Goal: Task Accomplishment & Management: Use online tool/utility

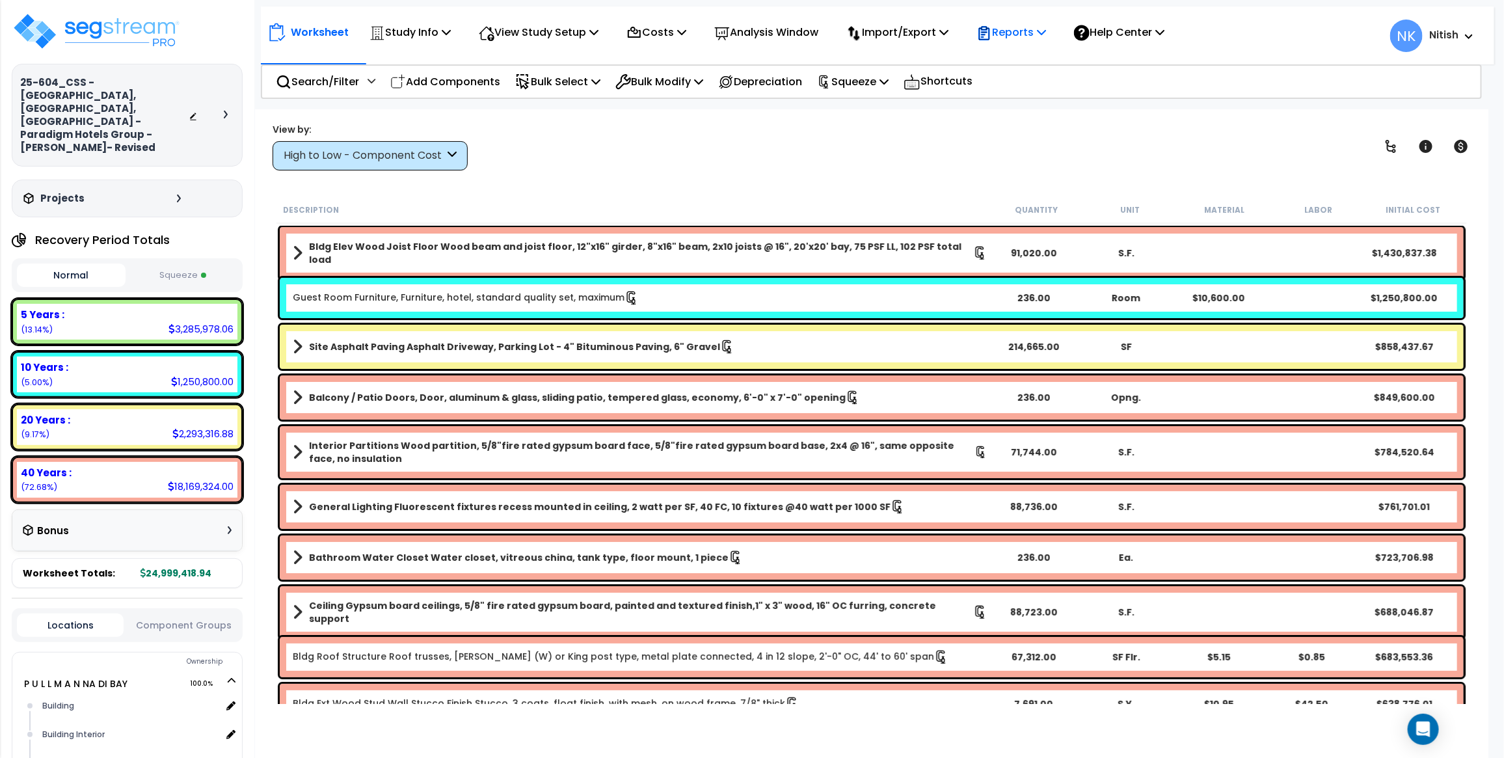
click at [1017, 33] on p "Reports" at bounding box center [1012, 32] width 70 height 18
click at [174, 264] on button "Squeeze" at bounding box center [183, 275] width 109 height 23
click at [95, 264] on button "Normal" at bounding box center [71, 275] width 109 height 23
click at [171, 264] on button "Squeeze" at bounding box center [183, 275] width 109 height 23
drag, startPoint x: 1010, startPoint y: 34, endPoint x: 1016, endPoint y: 53, distance: 19.8
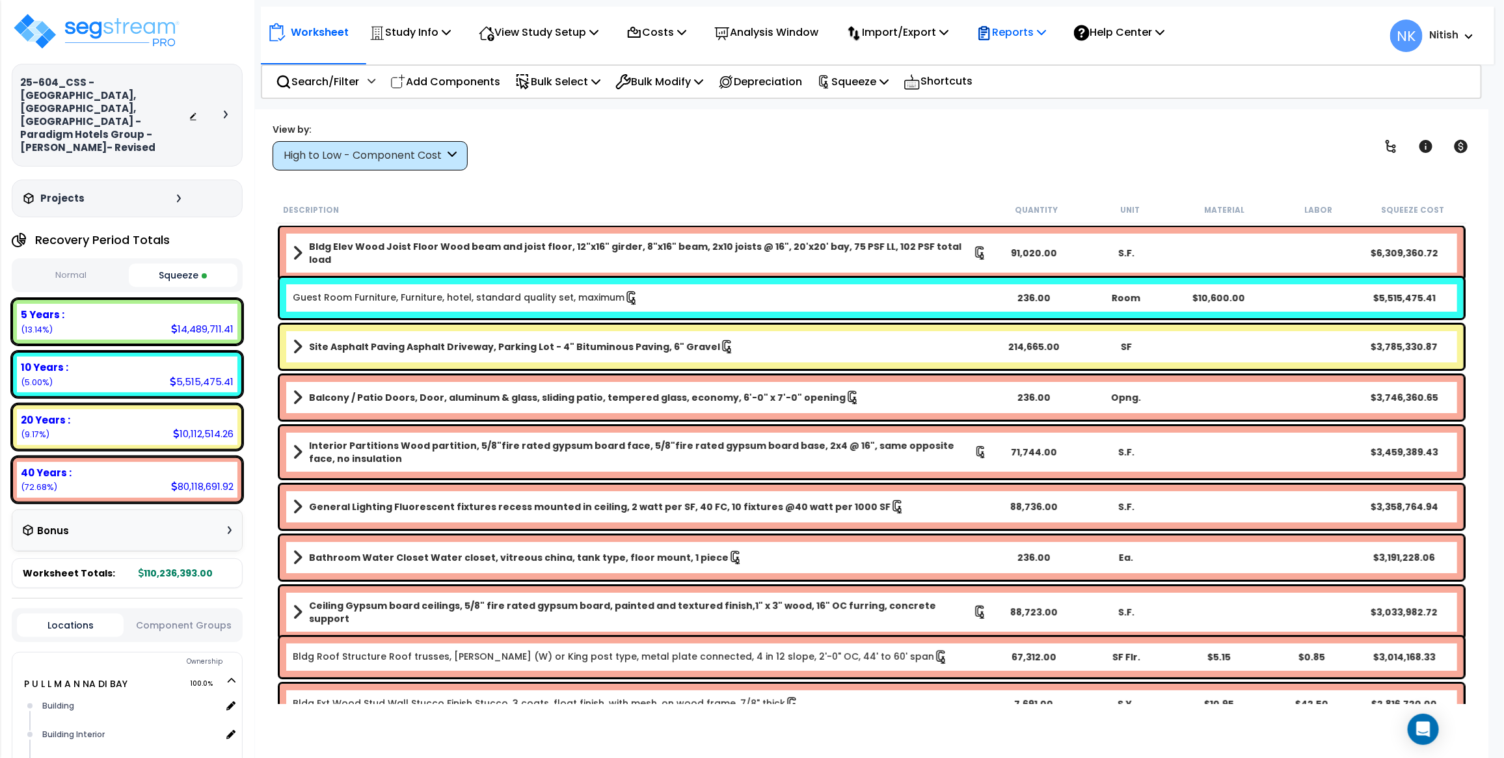
click at [1010, 34] on p "Reports" at bounding box center [1012, 32] width 70 height 18
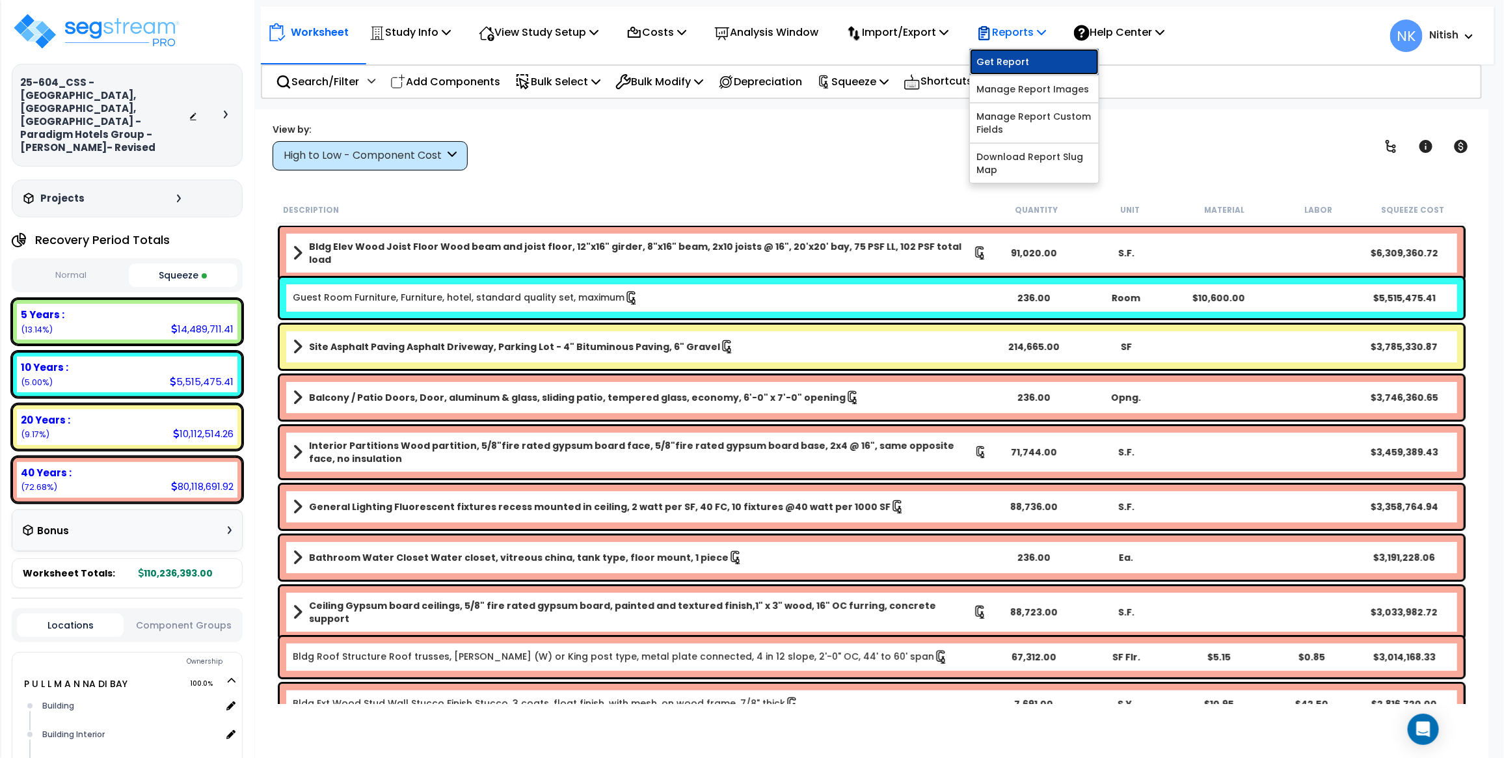
click at [1017, 55] on link "Get Report" at bounding box center [1034, 62] width 129 height 26
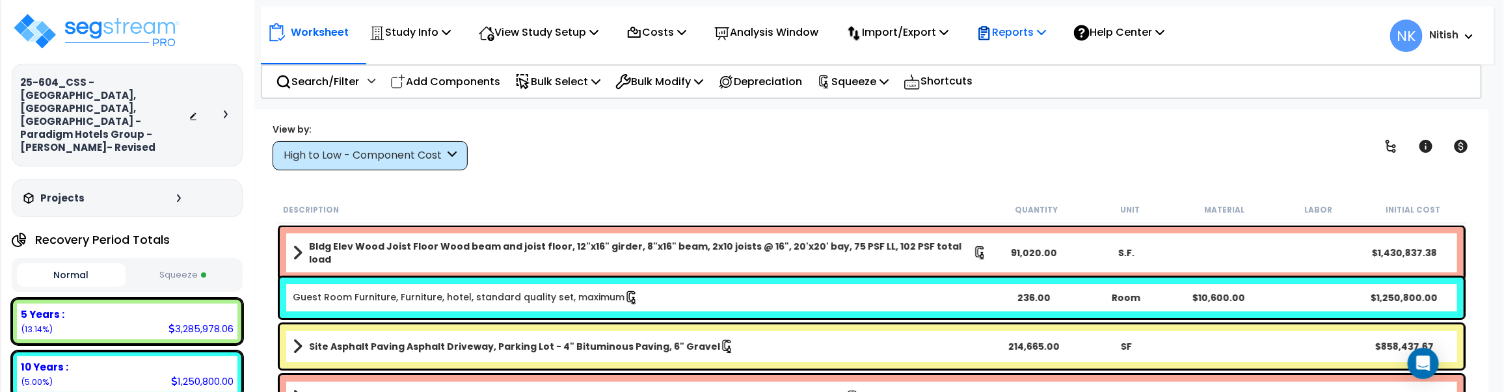
click at [1013, 31] on p "Reports" at bounding box center [1012, 32] width 70 height 18
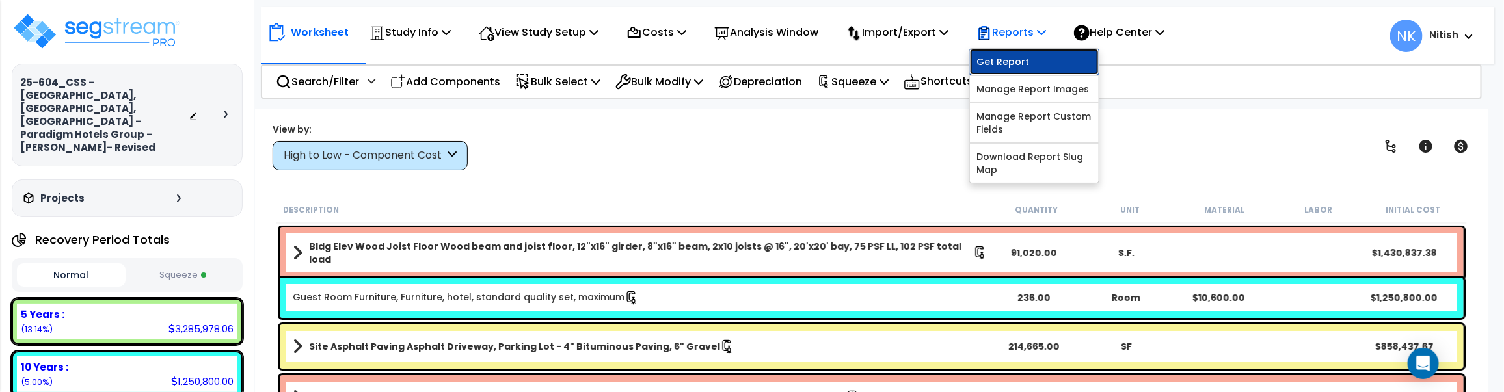
click at [1014, 64] on link "Get Report" at bounding box center [1034, 62] width 129 height 26
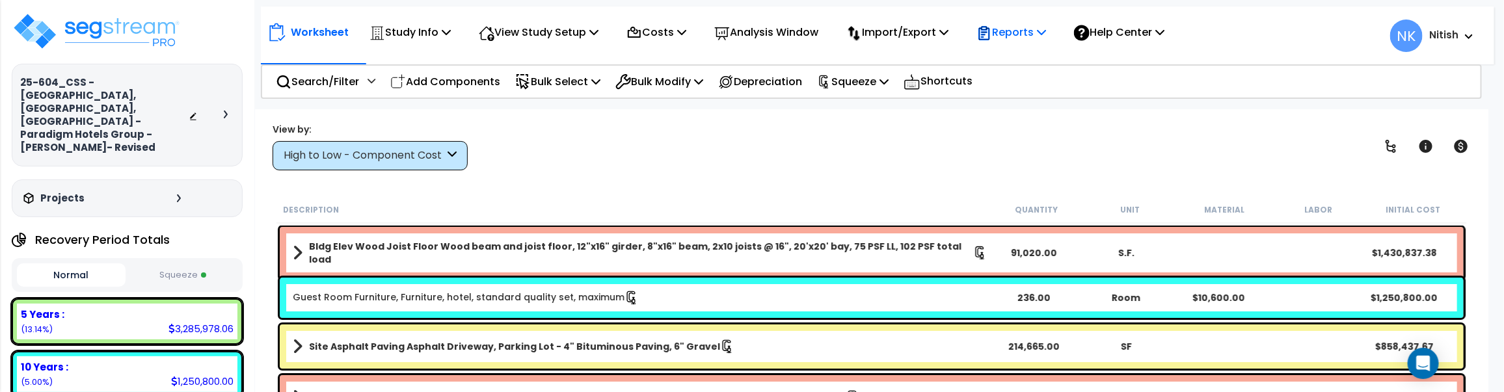
click at [1025, 29] on p "Reports" at bounding box center [1012, 32] width 70 height 18
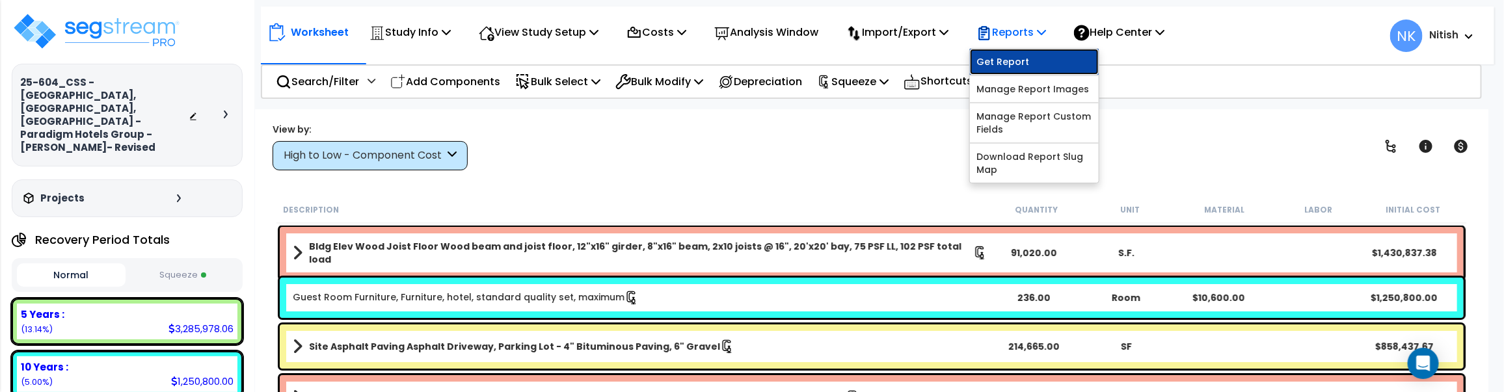
click at [1025, 50] on link "Get Report" at bounding box center [1034, 62] width 129 height 26
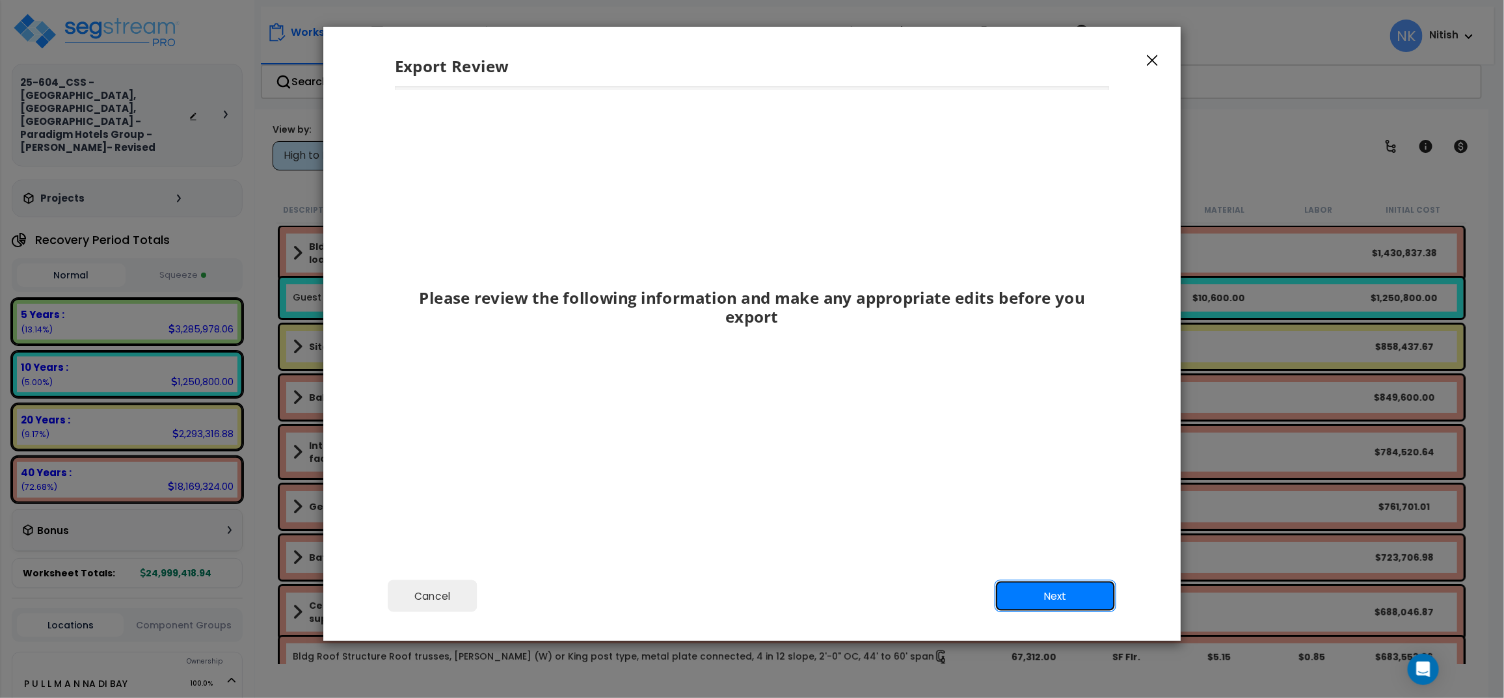
click at [1038, 392] on button "Next" at bounding box center [1056, 596] width 122 height 33
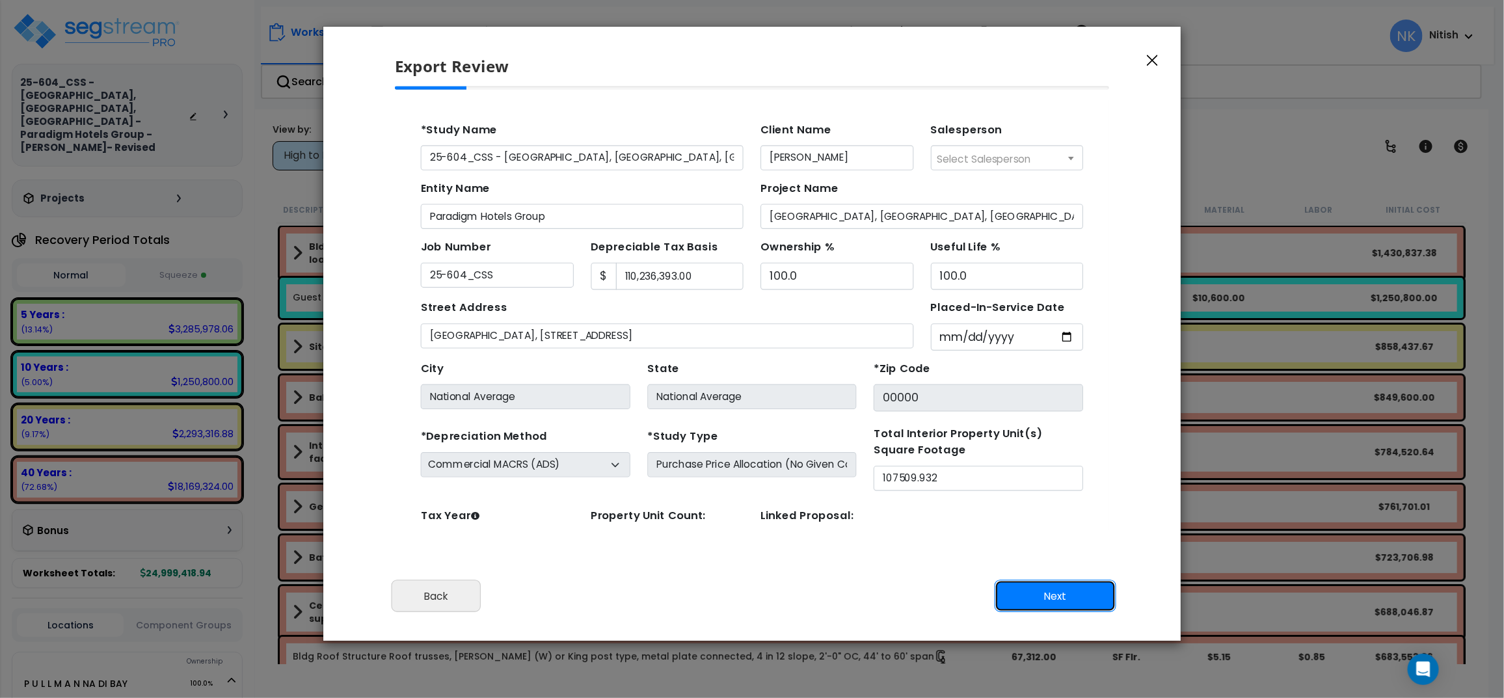
click at [1038, 392] on button "Next" at bounding box center [1056, 596] width 122 height 33
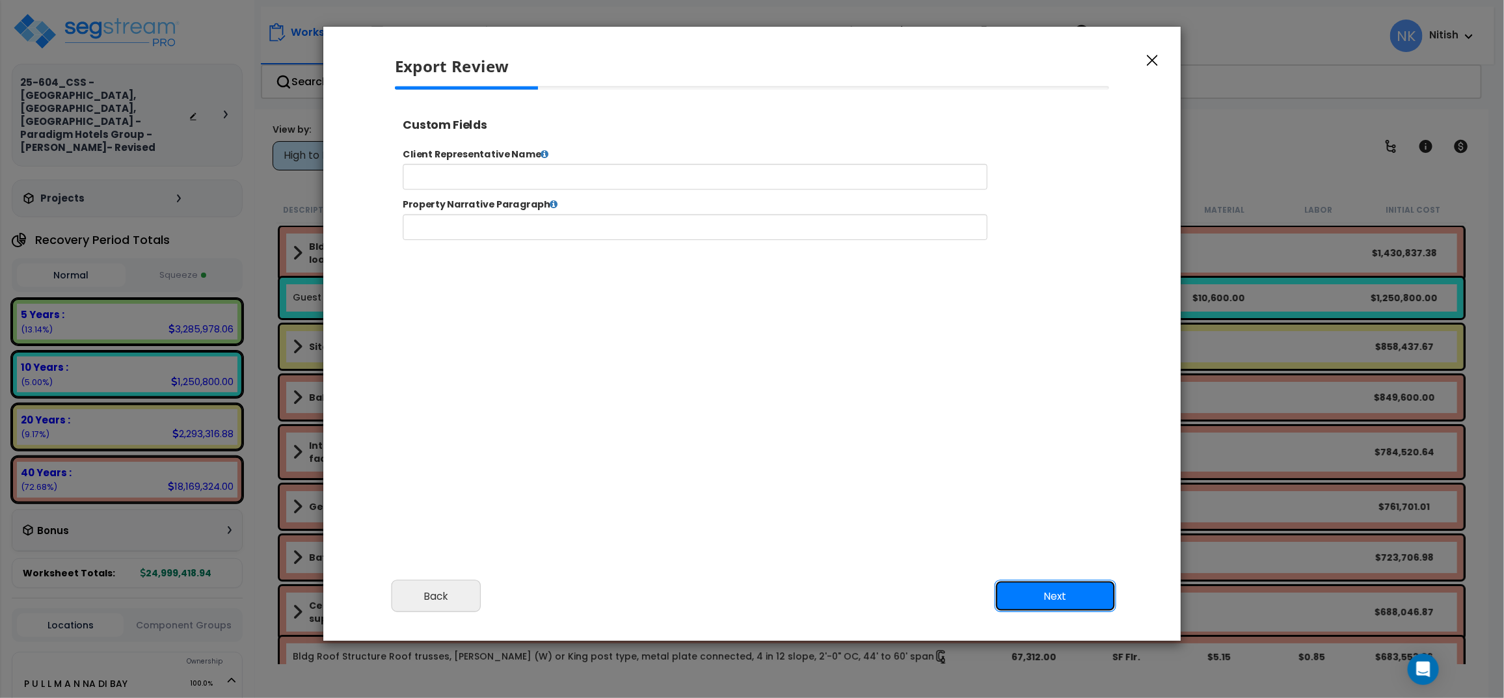
click at [1038, 392] on button "Next" at bounding box center [1056, 596] width 122 height 33
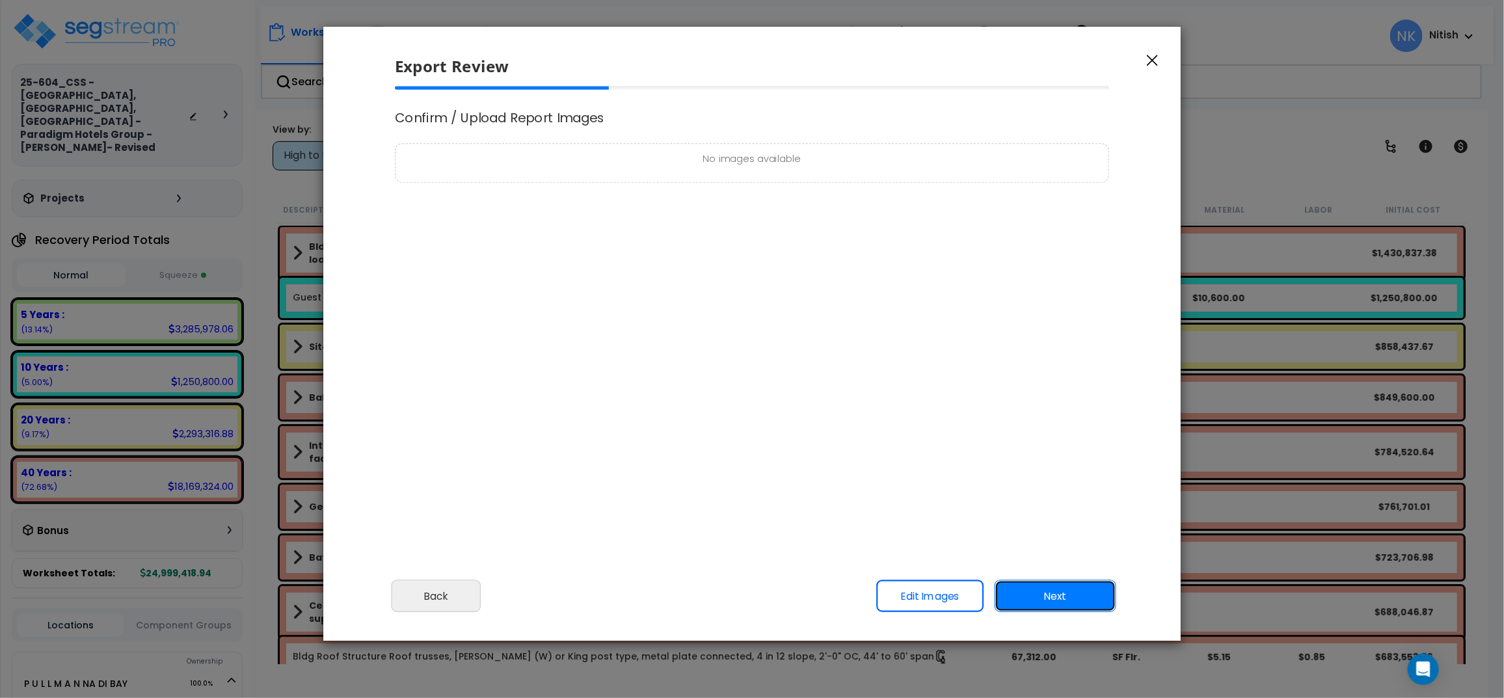
click at [1038, 392] on button "Next" at bounding box center [1056, 596] width 122 height 33
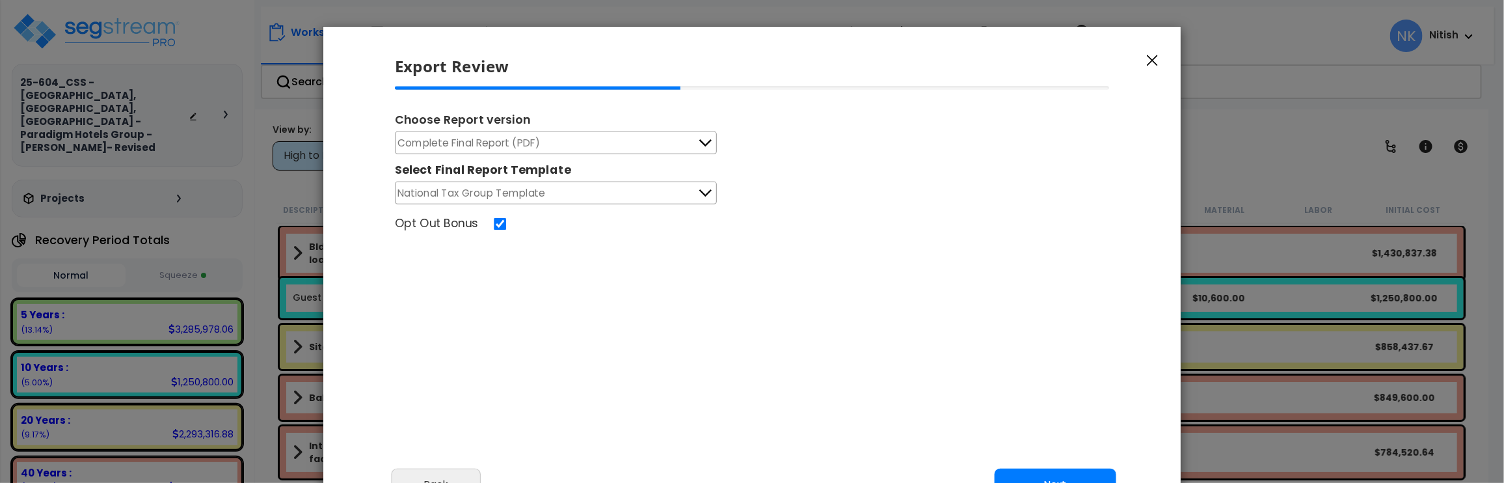
select select "2024"
click at [589, 139] on button "Complete Final Report (PDF)" at bounding box center [556, 142] width 322 height 23
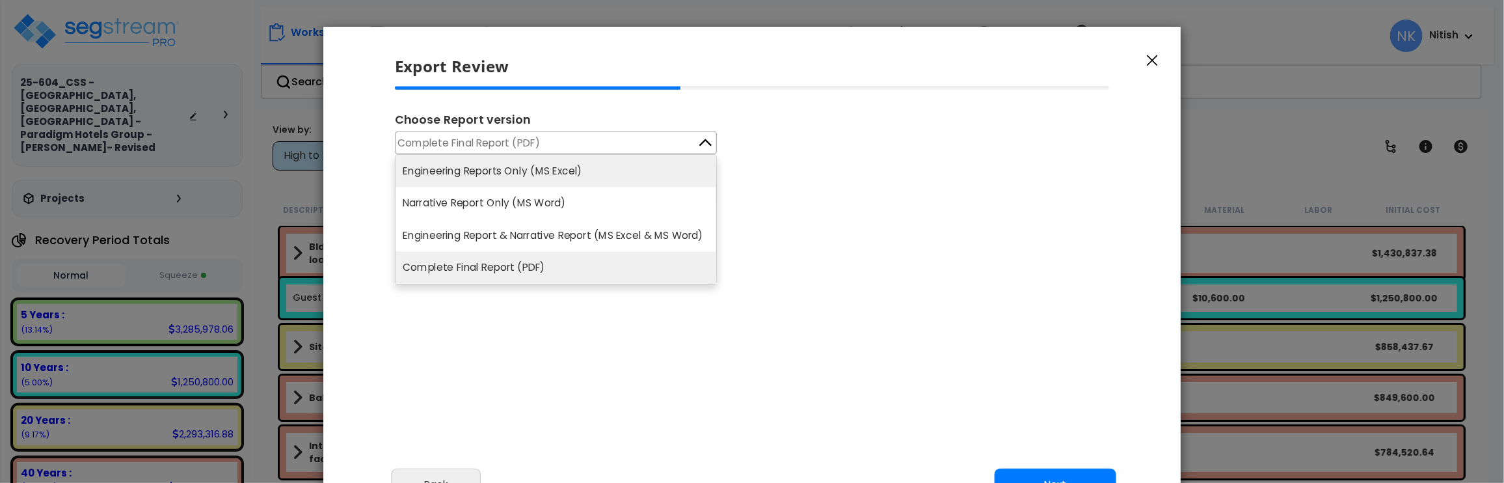
click at [561, 176] on li "Engineering Reports Only (MS Excel)" at bounding box center [556, 171] width 321 height 32
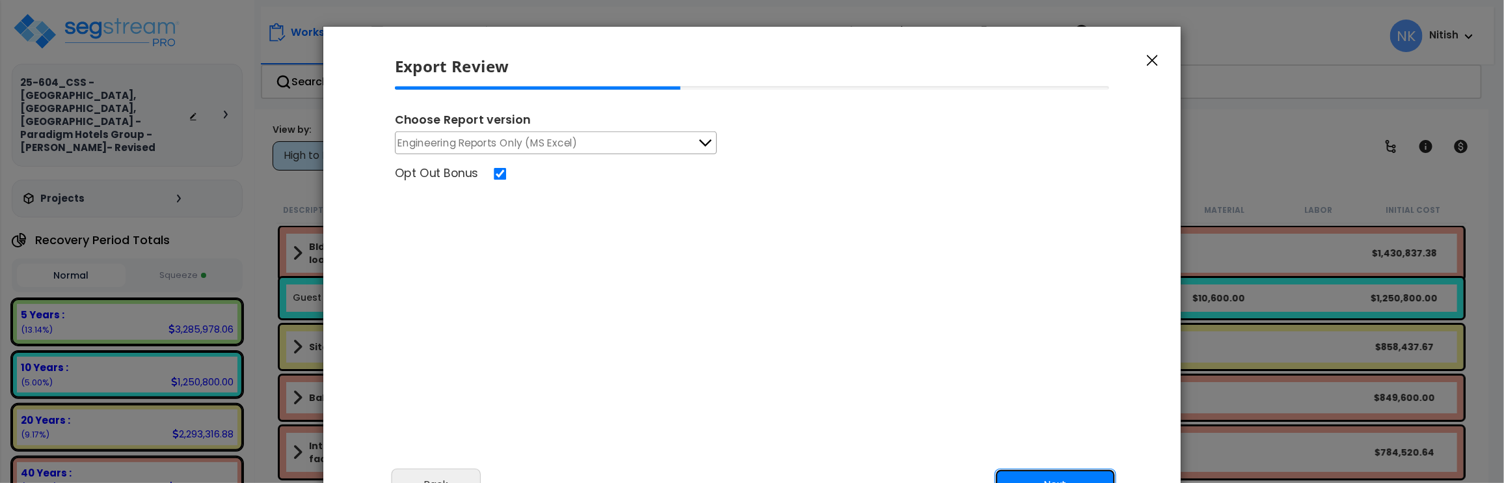
click at [1062, 392] on button "Next" at bounding box center [1056, 484] width 122 height 33
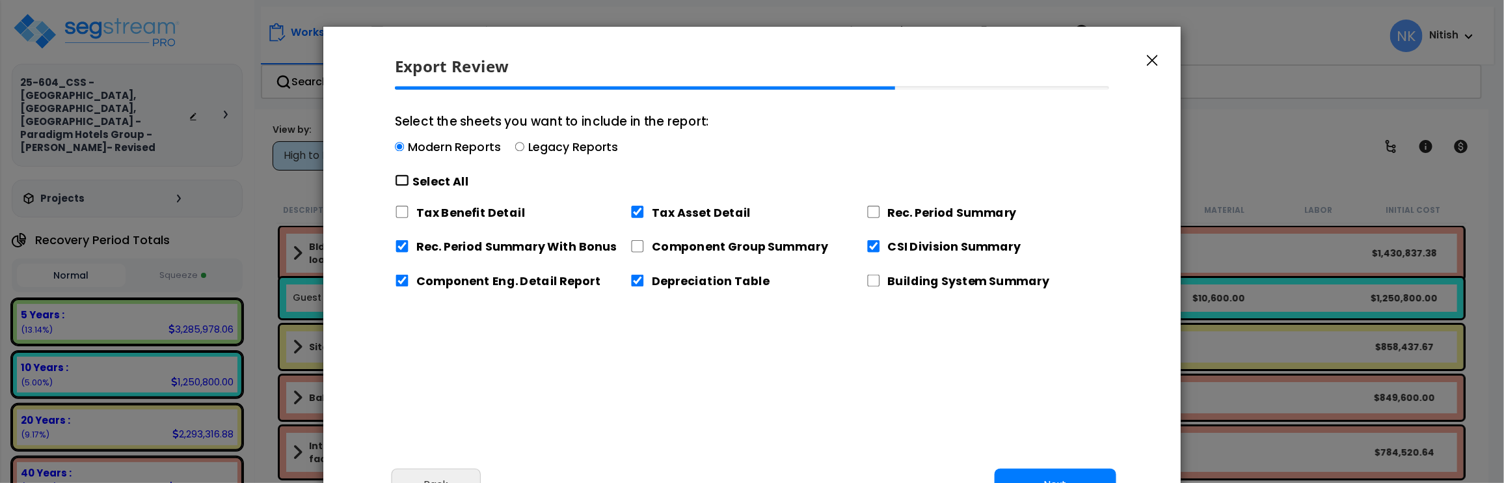
click at [401, 182] on input "Select the sheets you want to include in the report: Modern Reports Legacy Repo…" at bounding box center [402, 180] width 14 height 12
checkbox input "true"
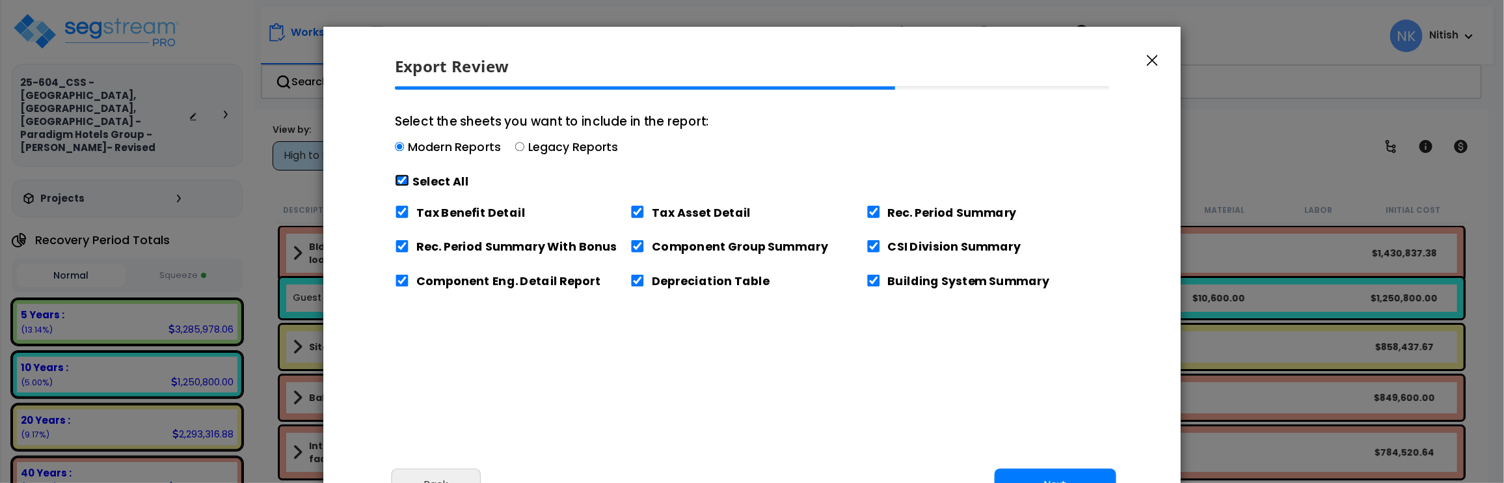
checkbox input "true"
click at [1019, 392] on button "Next" at bounding box center [1056, 484] width 122 height 33
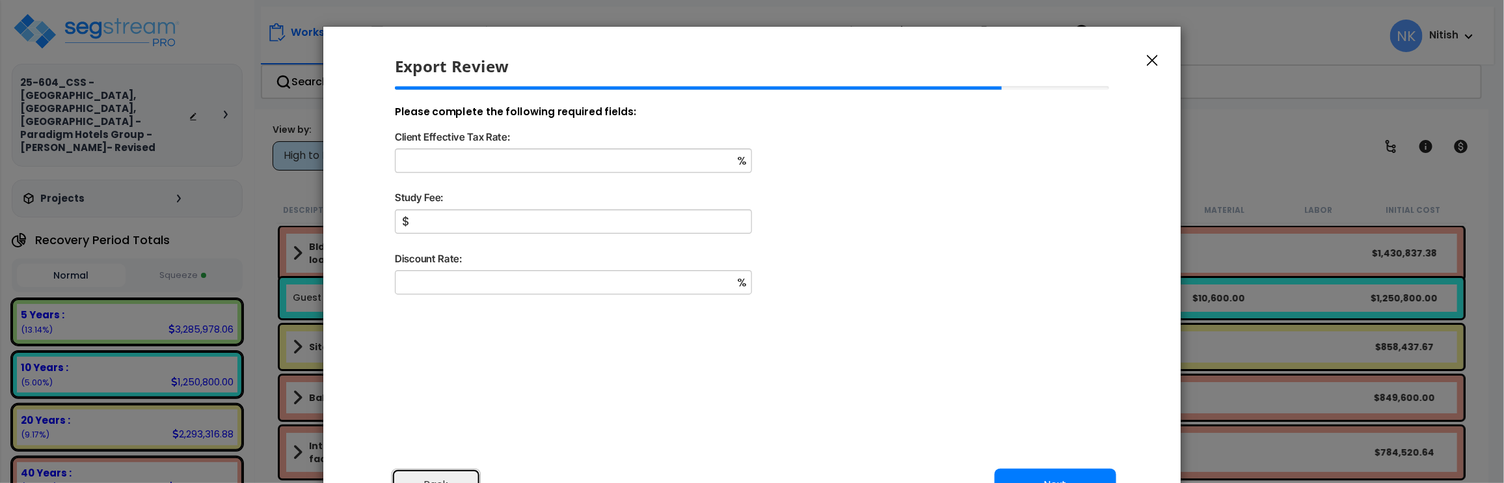
click at [462, 392] on button "Back" at bounding box center [437, 484] width 90 height 33
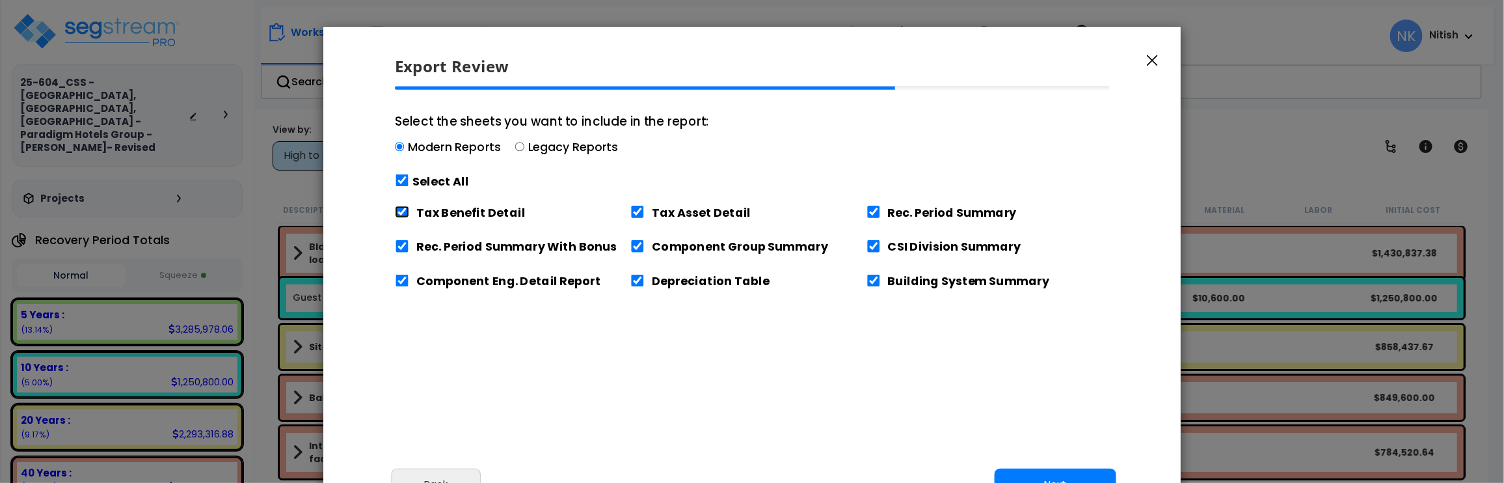
click at [407, 217] on input "Tax Benefit Detail" at bounding box center [402, 212] width 14 height 12
checkbox input "false"
click at [1057, 392] on button "Next" at bounding box center [1056, 484] width 122 height 33
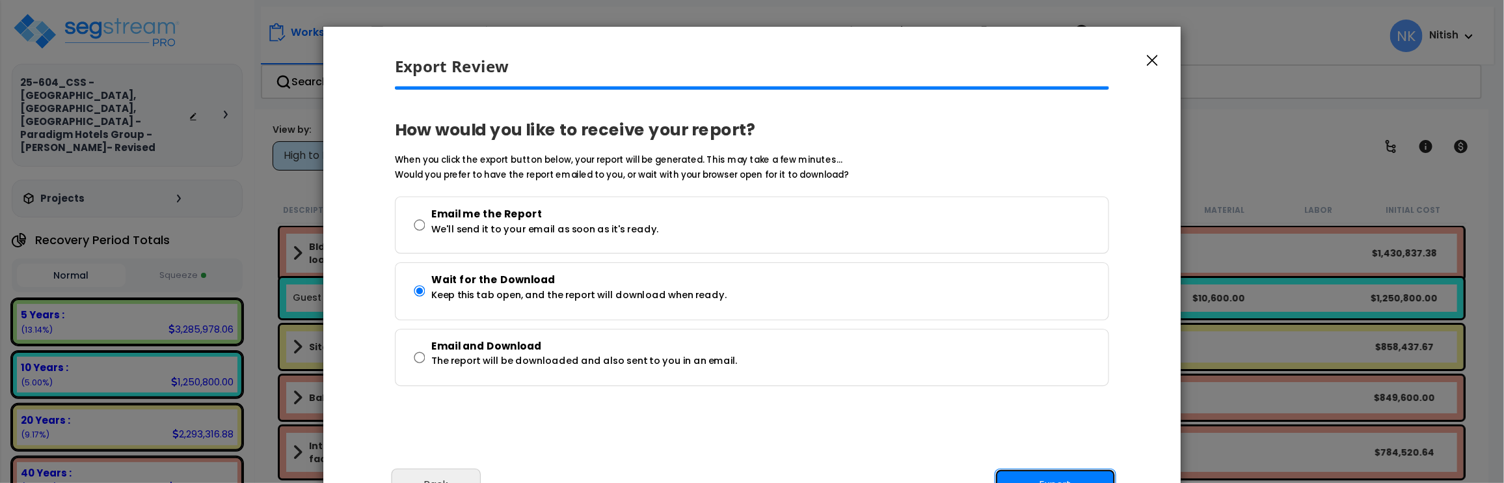
click at [1066, 392] on button "Export" at bounding box center [1056, 484] width 122 height 33
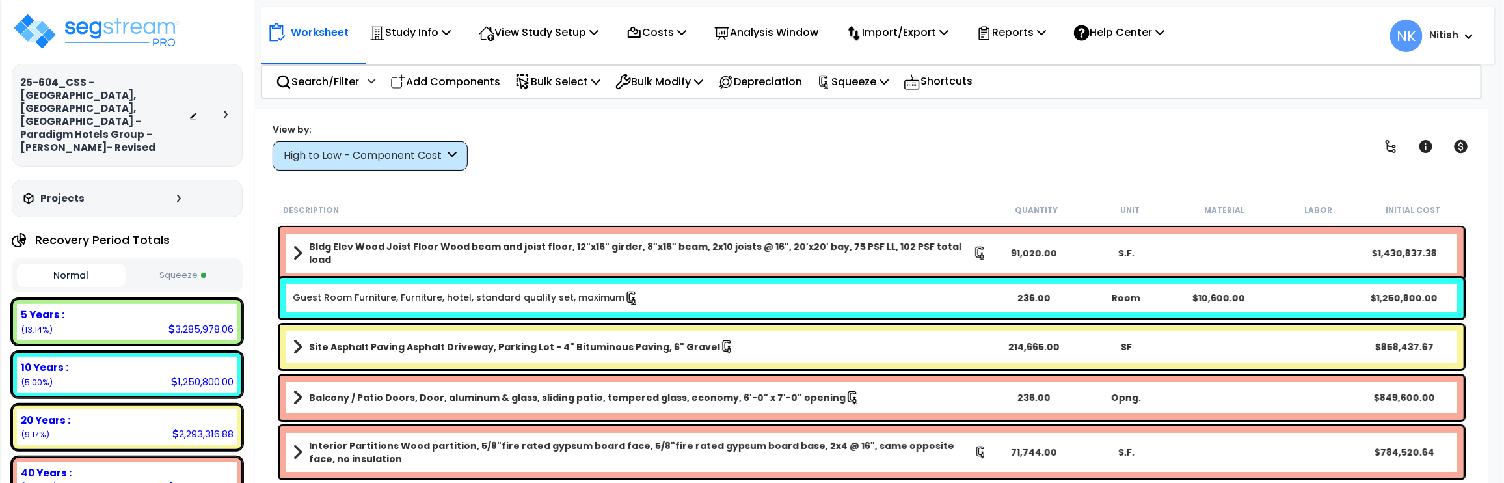
click at [187, 264] on button "Squeeze" at bounding box center [183, 275] width 109 height 23
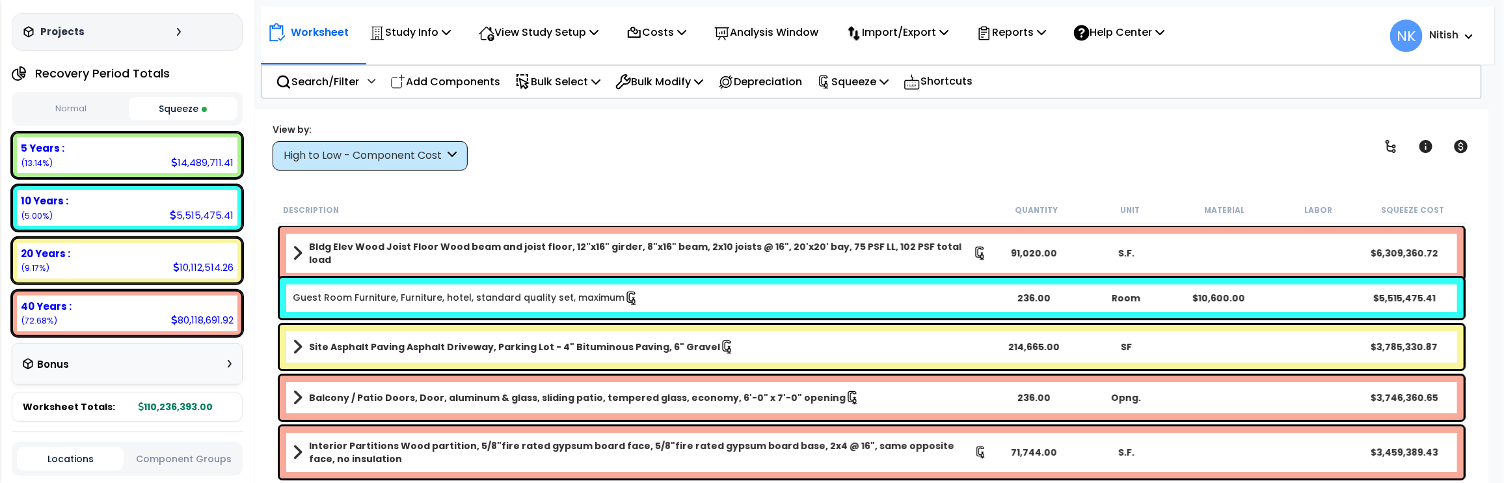
scroll to position [164, 0]
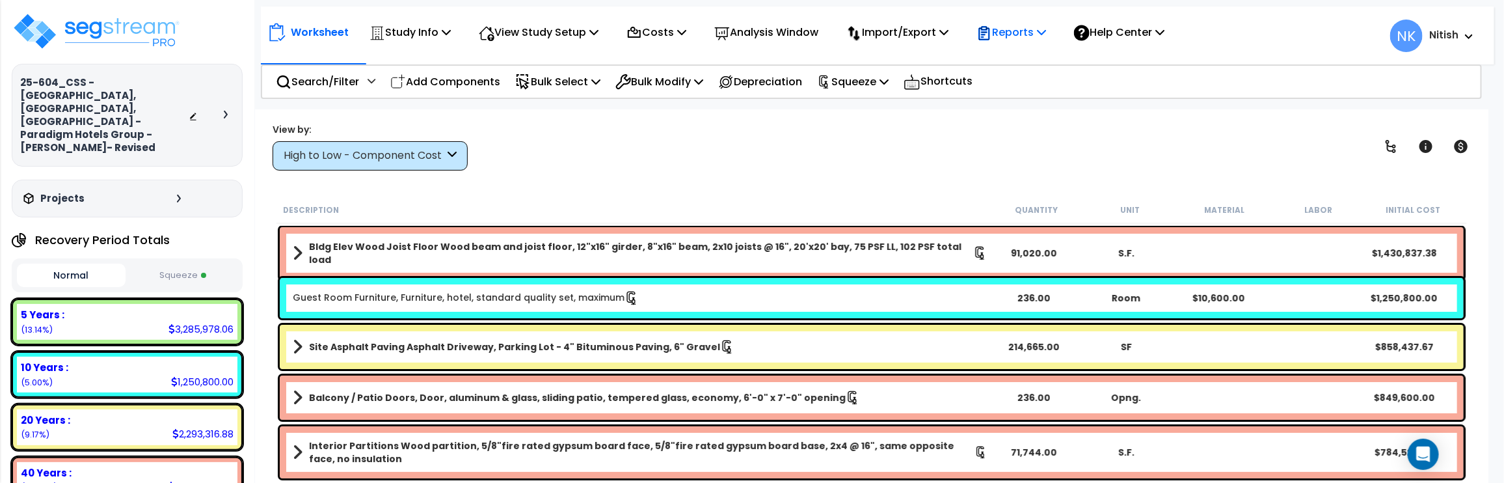
click at [1040, 27] on p "Reports" at bounding box center [1012, 32] width 70 height 18
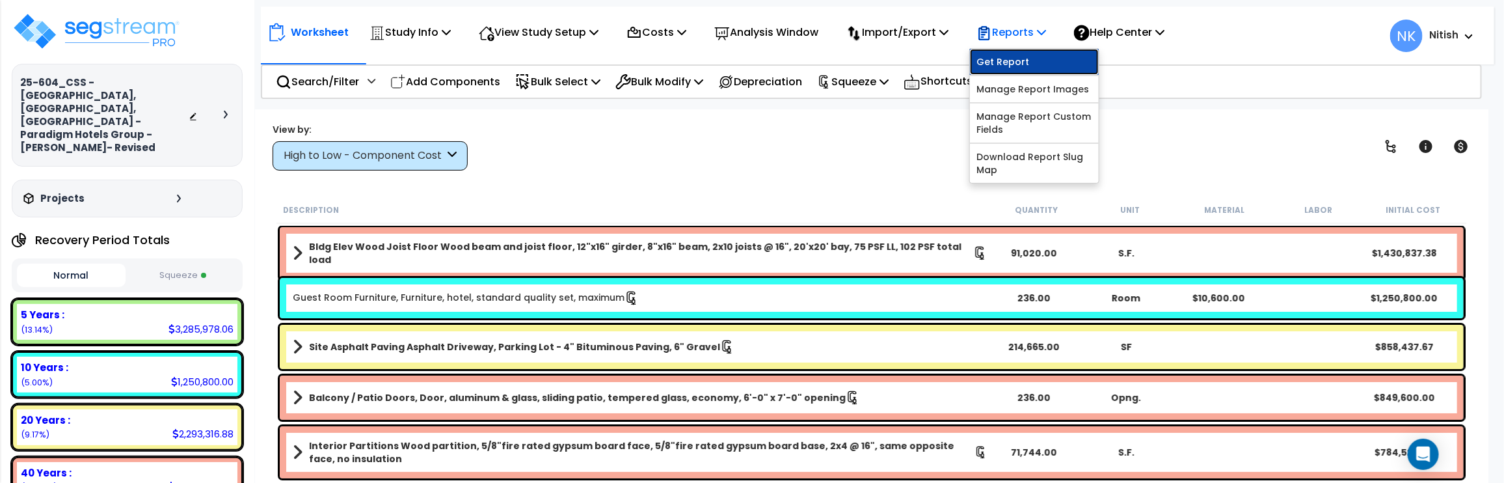
click at [1043, 72] on link "Get Report" at bounding box center [1034, 62] width 129 height 26
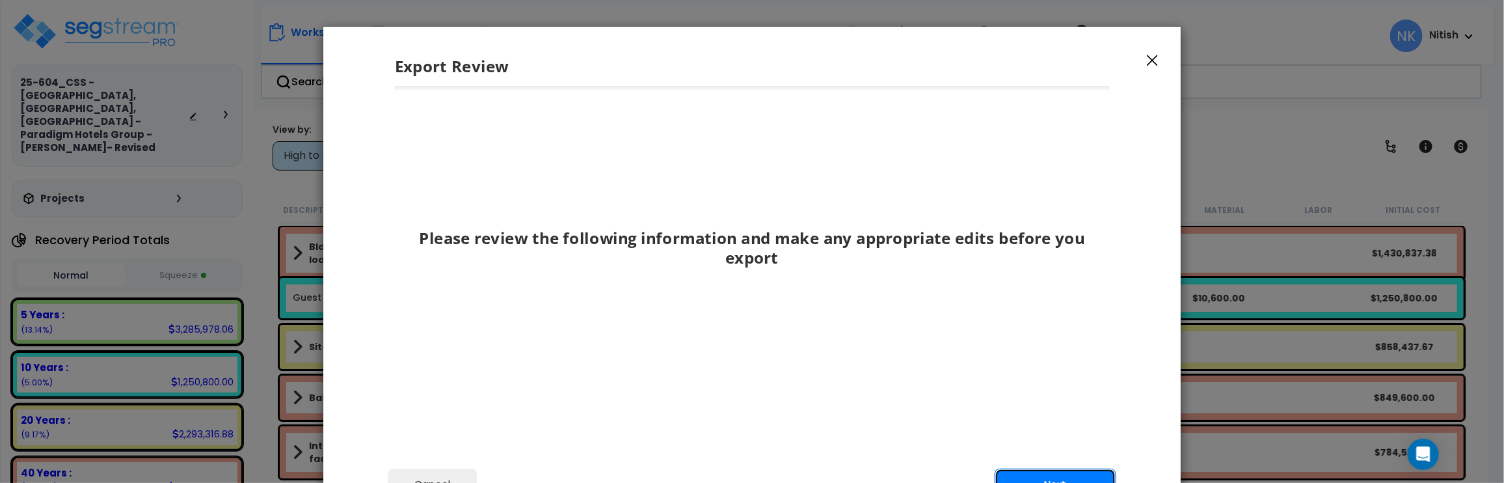
click at [1045, 473] on button "Next" at bounding box center [1056, 484] width 122 height 33
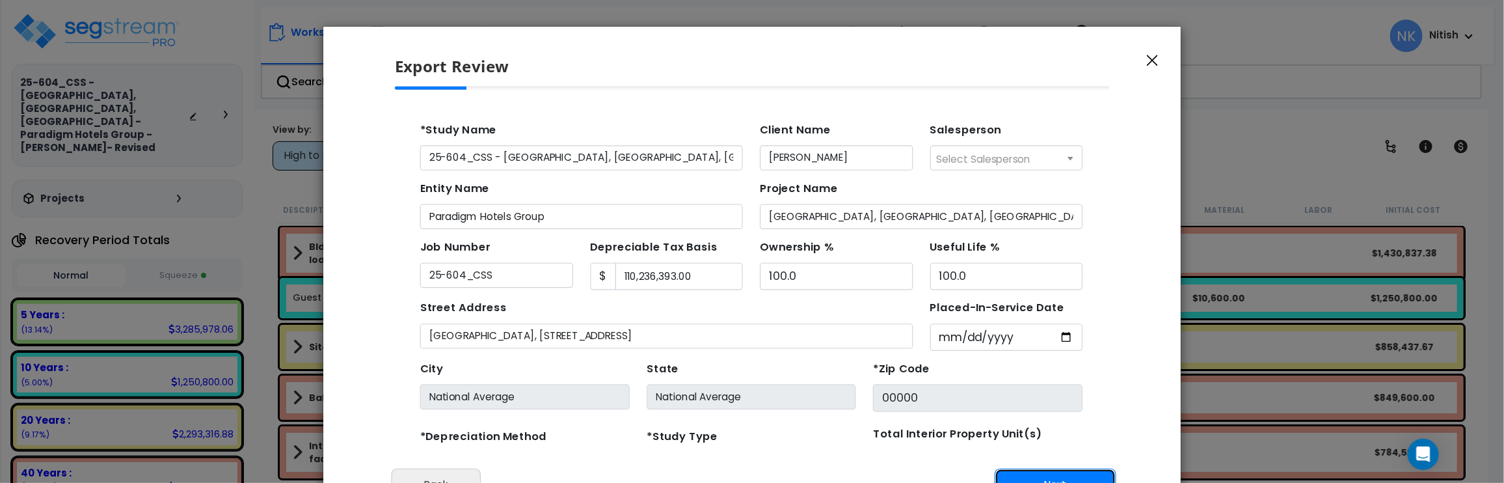
click at [1034, 470] on button "Next" at bounding box center [1056, 484] width 122 height 33
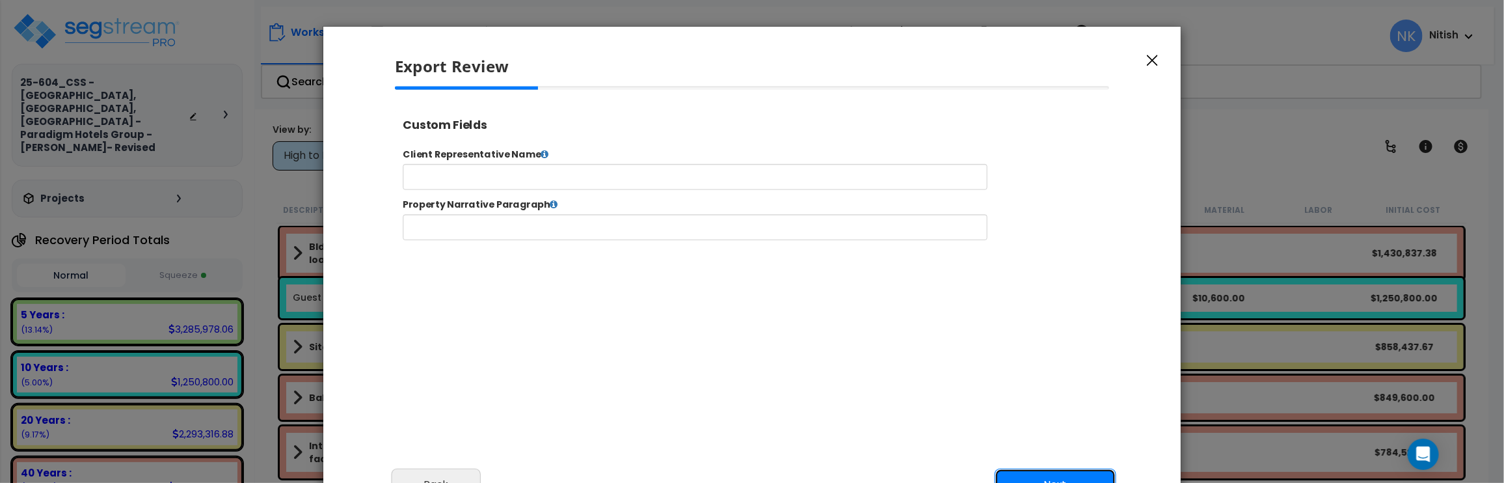
click at [1036, 472] on button "Next" at bounding box center [1056, 484] width 122 height 33
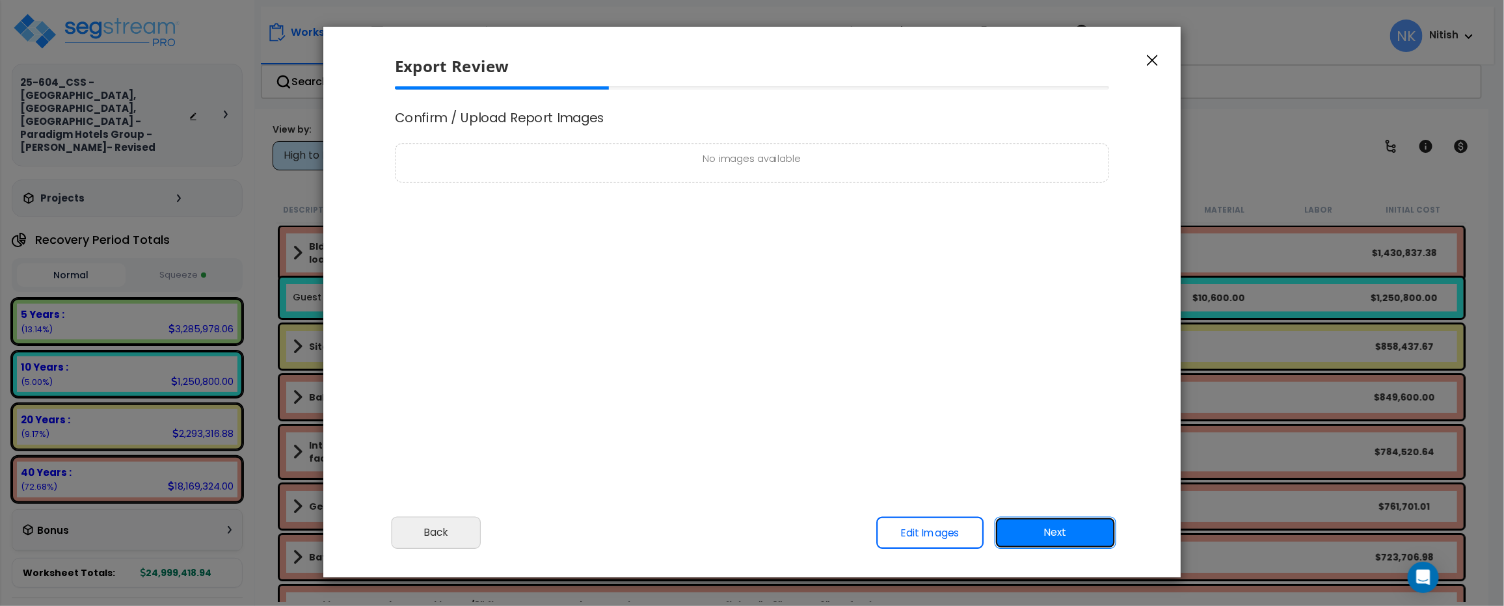
click at [1047, 482] on button "Next" at bounding box center [1056, 533] width 122 height 33
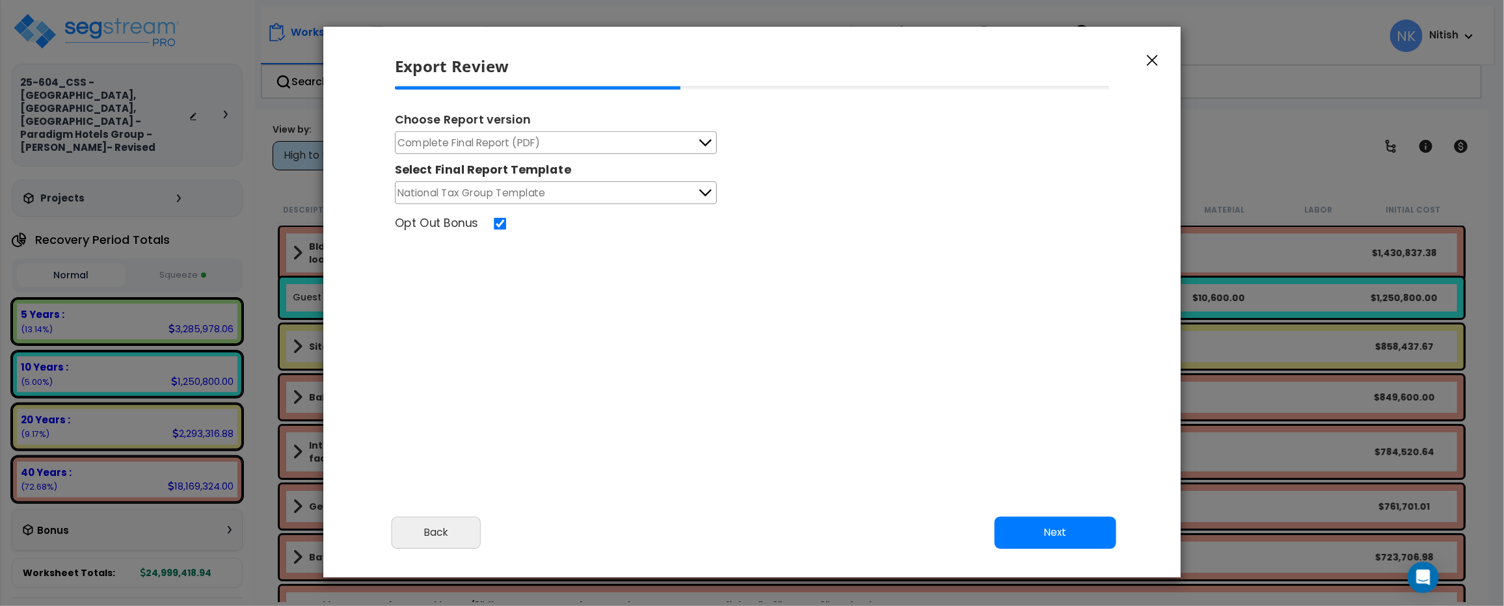
click at [583, 141] on button "Complete Final Report (PDF)" at bounding box center [556, 142] width 322 height 23
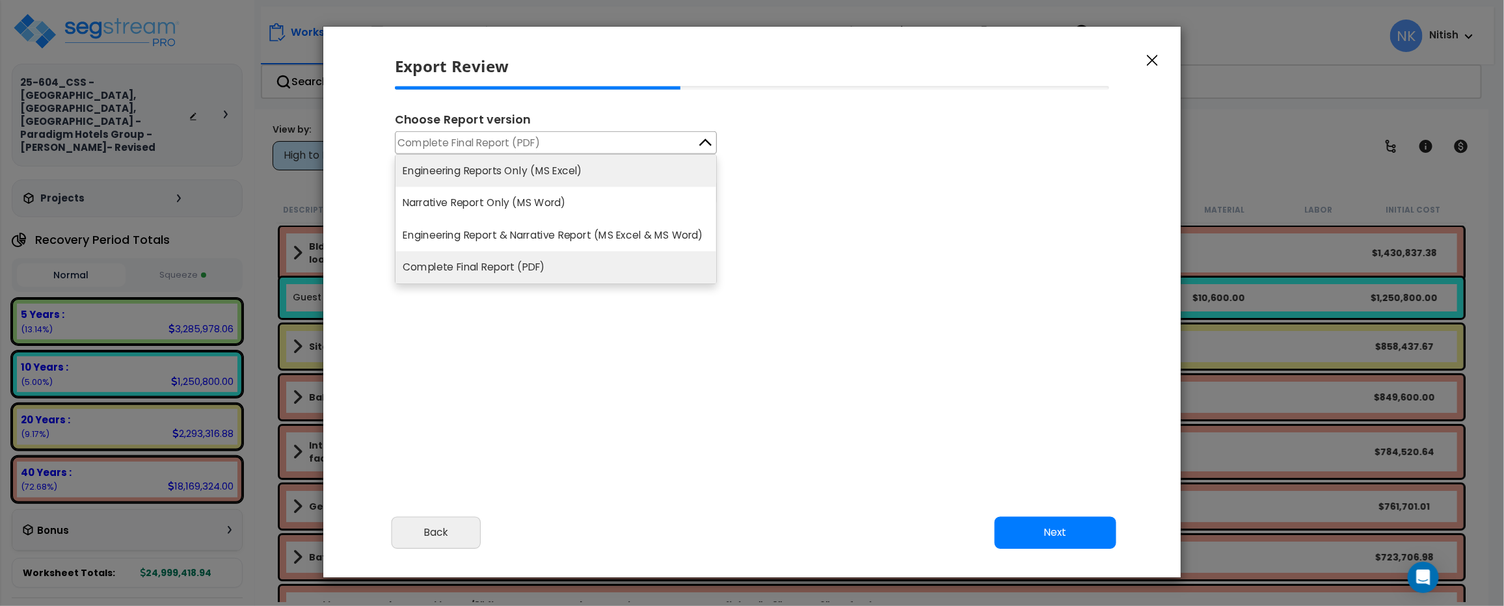
click at [582, 170] on li "Engineering Reports Only (MS Excel)" at bounding box center [556, 171] width 321 height 32
select select "2024"
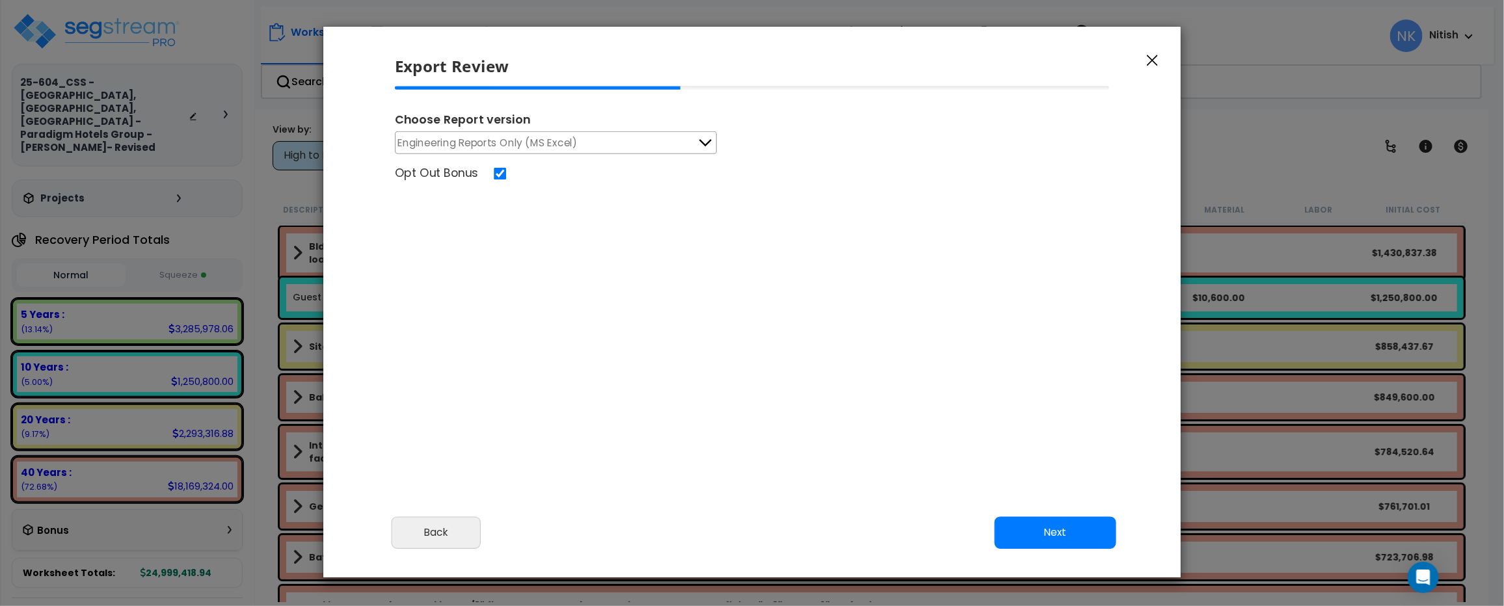
scroll to position [554, 34]
click at [1086, 482] on button "Next" at bounding box center [1056, 533] width 122 height 33
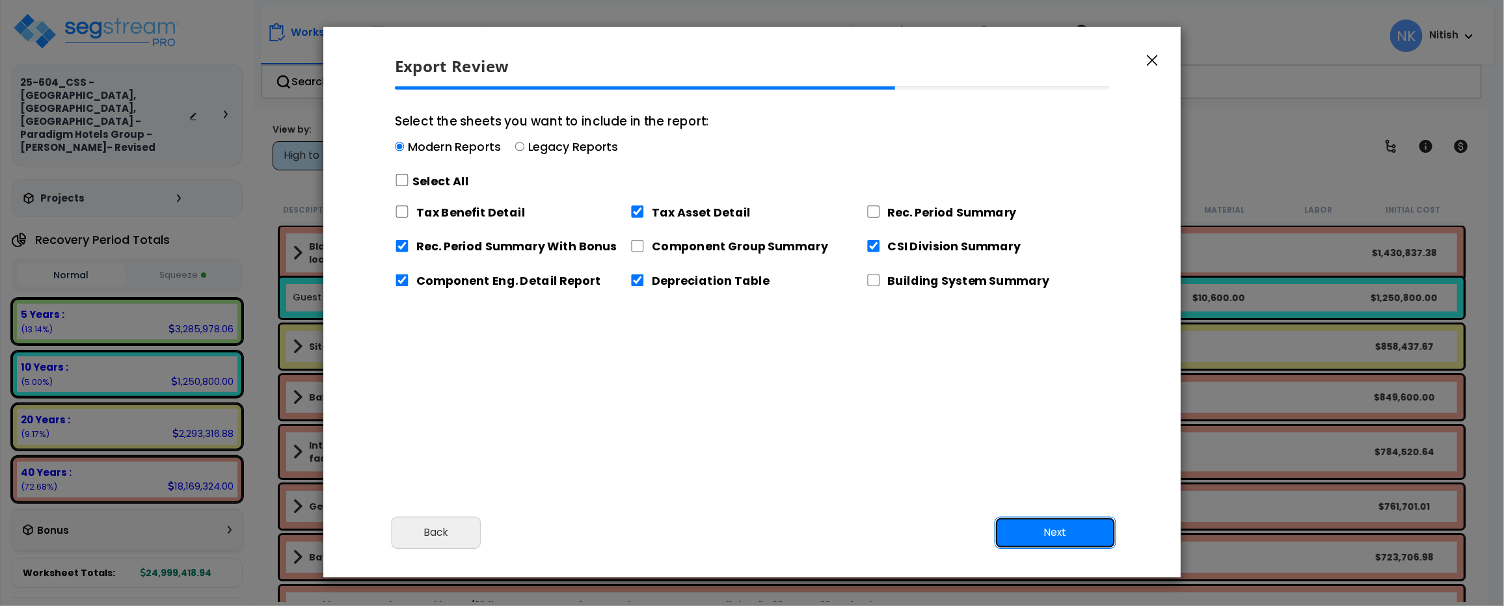
click at [1046, 482] on button "Next" at bounding box center [1056, 533] width 122 height 33
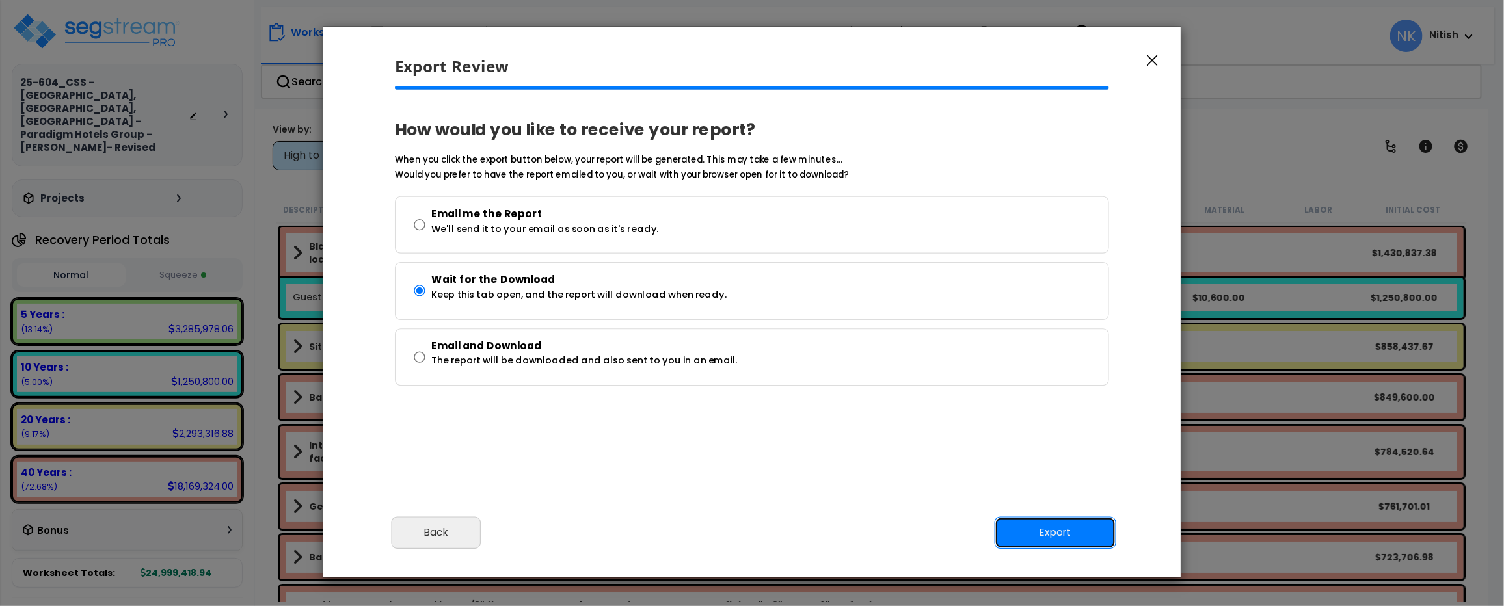
click at [1046, 482] on button "Export" at bounding box center [1056, 533] width 122 height 33
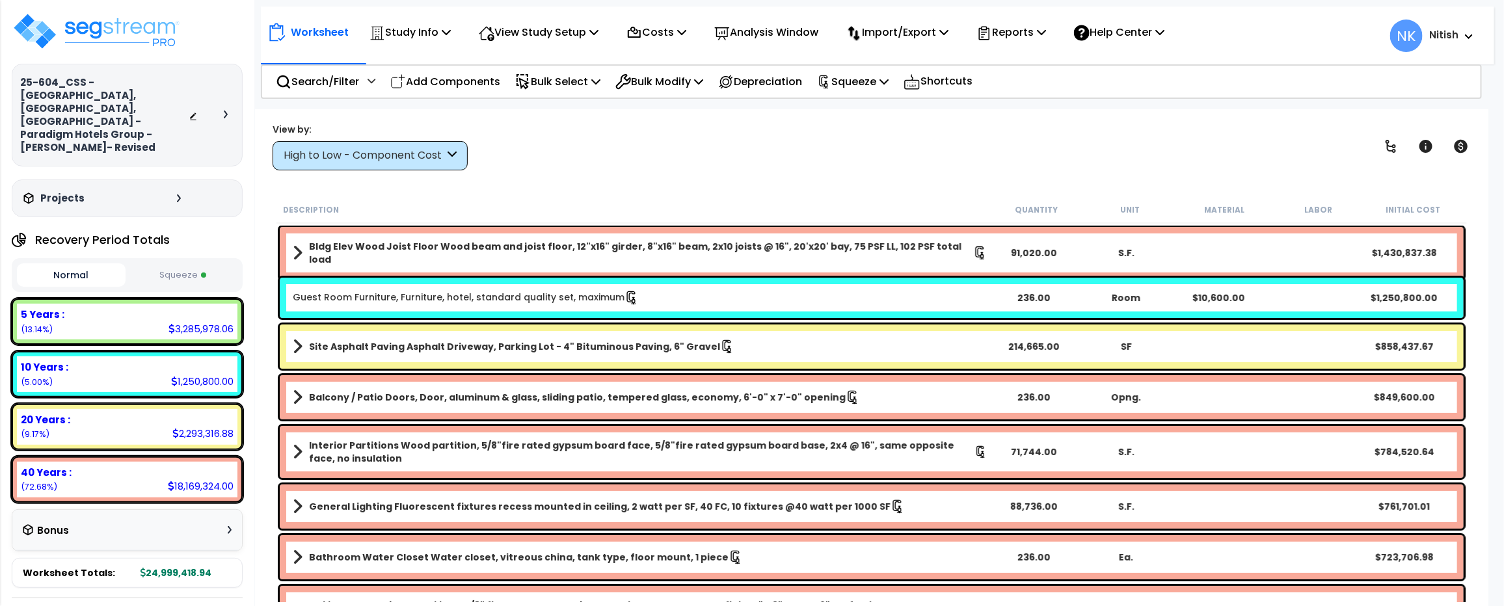
click at [189, 258] on div "Normal Squeeze" at bounding box center [127, 275] width 231 height 34
click at [189, 264] on button "Squeeze" at bounding box center [183, 275] width 109 height 23
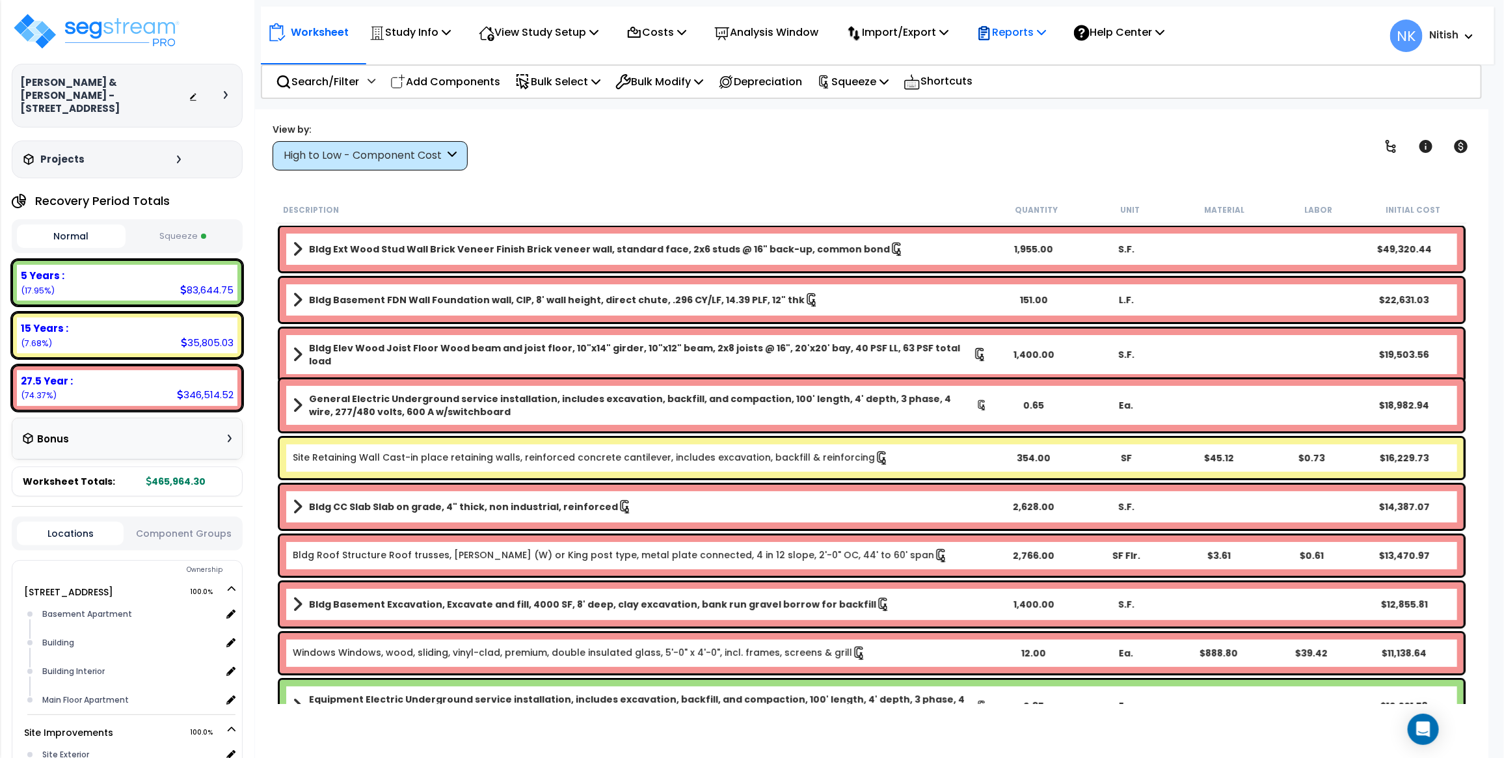
click at [1032, 28] on p "Reports" at bounding box center [1012, 32] width 70 height 18
click at [1028, 46] on div "Reports" at bounding box center [1012, 32] width 70 height 31
click at [1032, 21] on div "Reports" at bounding box center [1012, 32] width 70 height 31
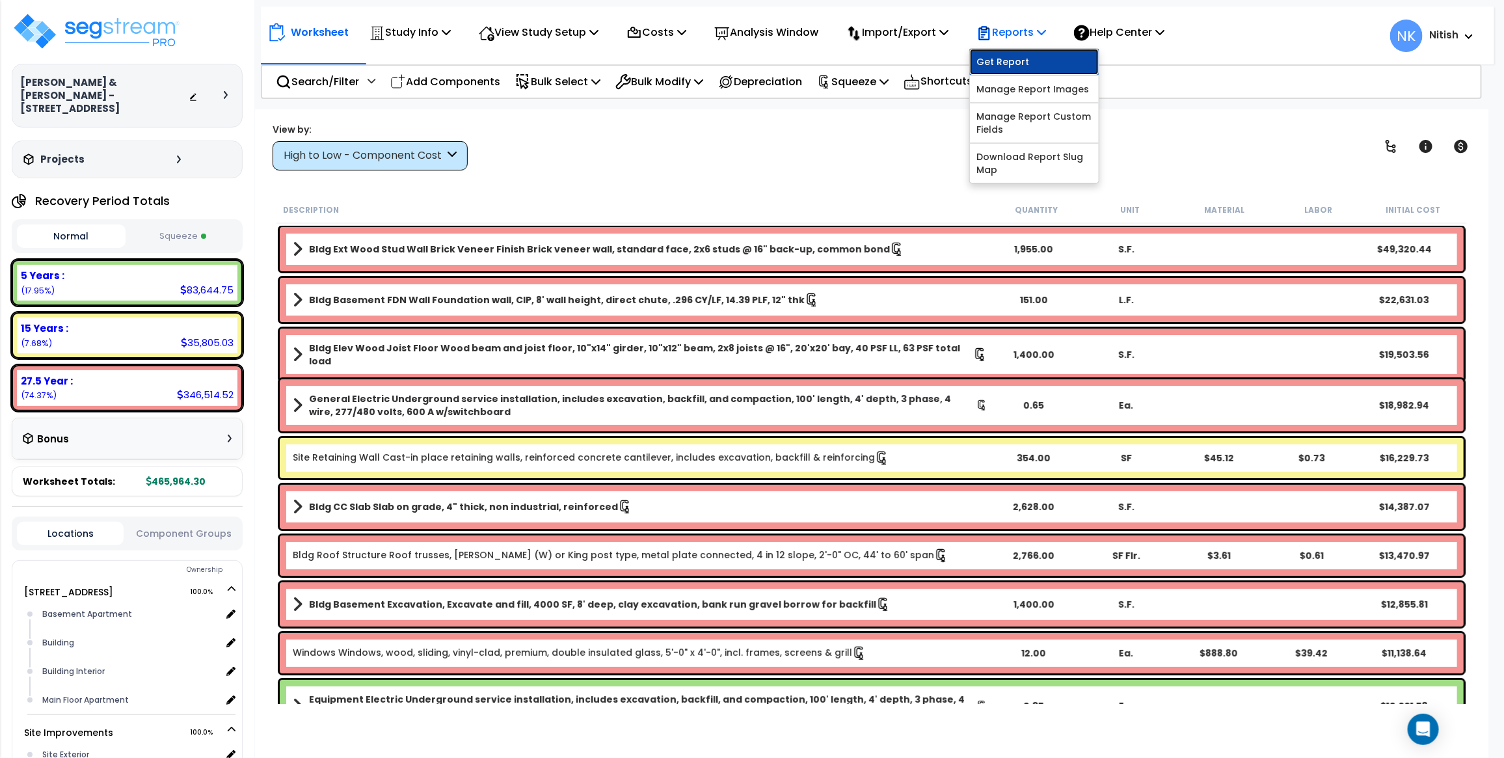
click at [1027, 59] on link "Get Report" at bounding box center [1034, 62] width 129 height 26
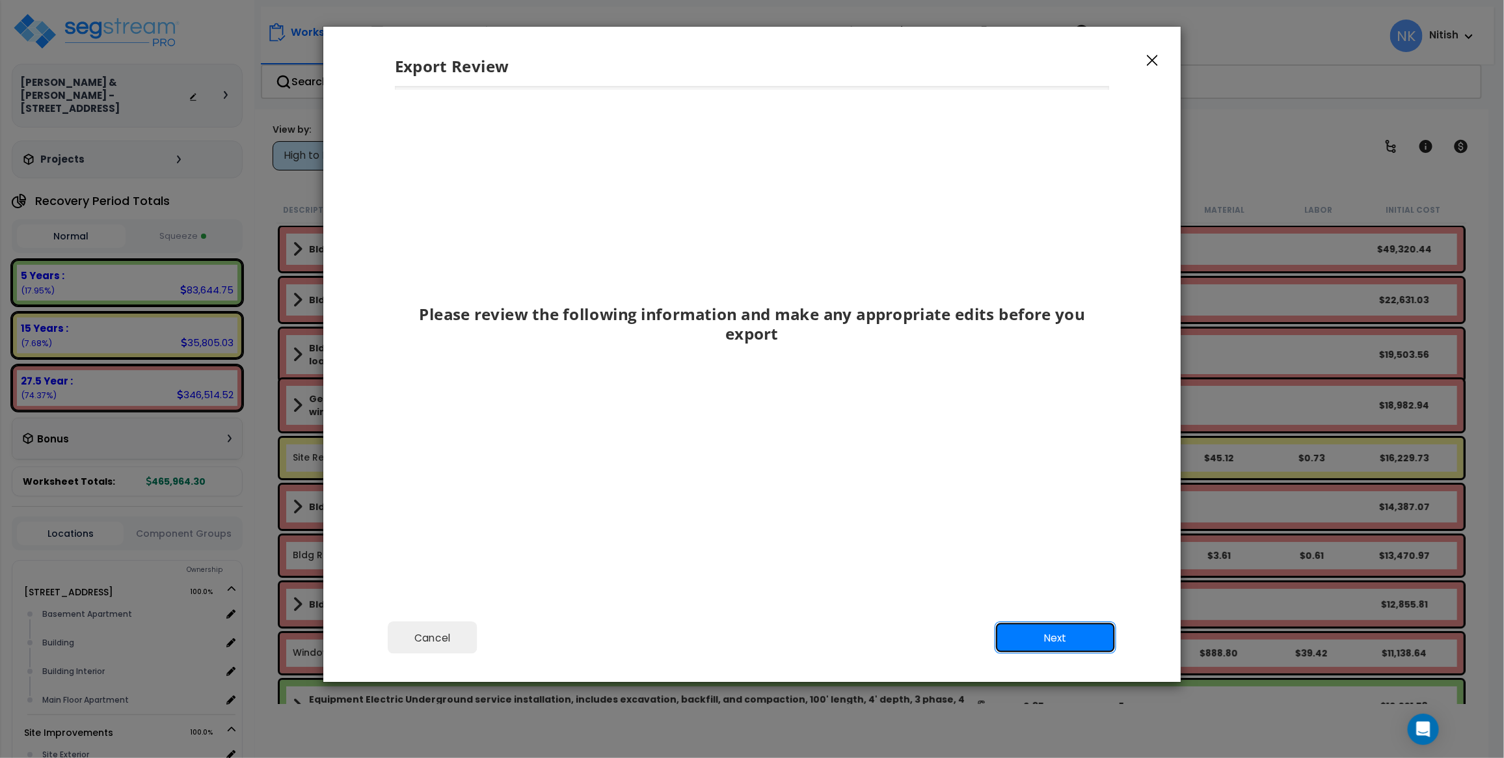
click at [1036, 630] on button "Next" at bounding box center [1056, 638] width 122 height 33
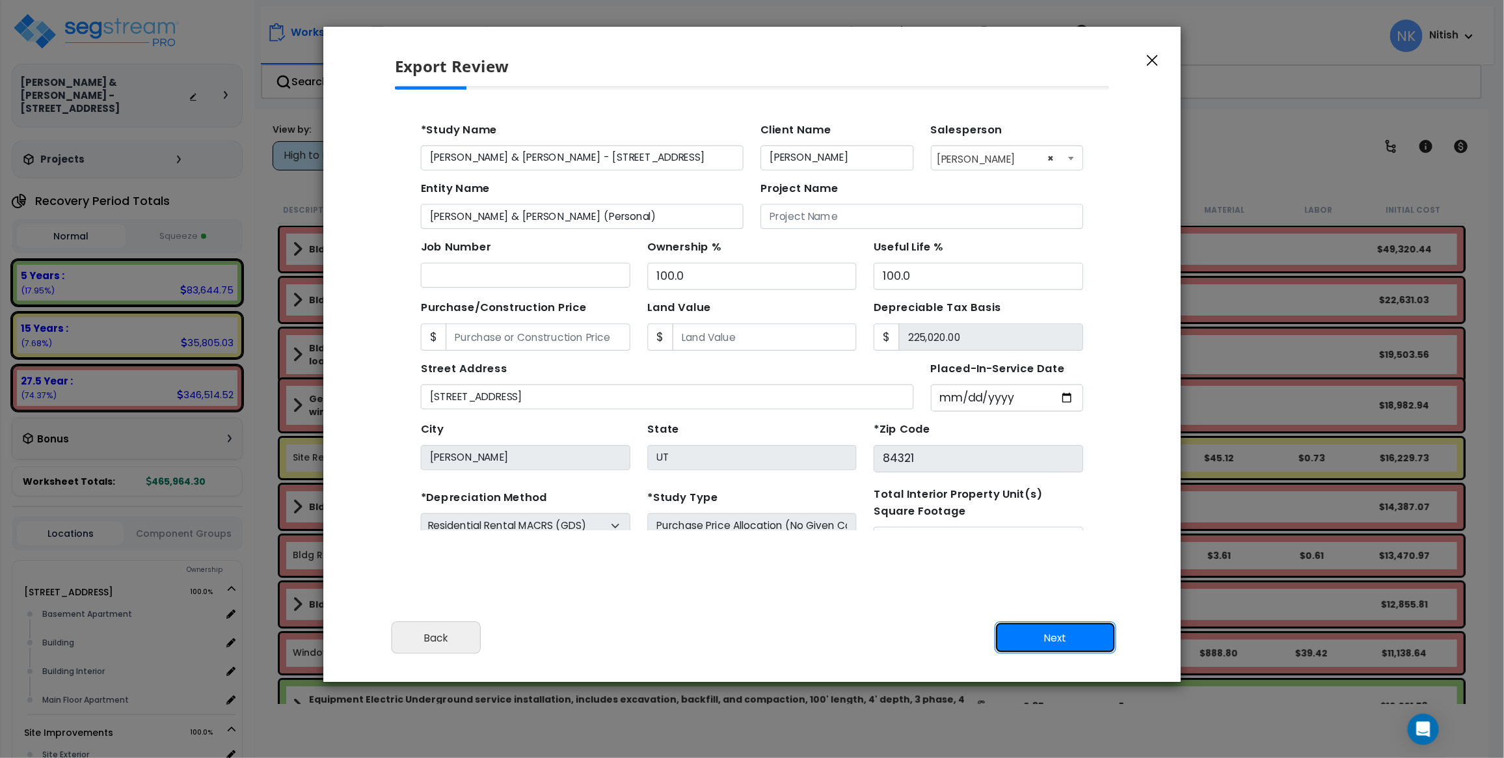
click at [1038, 630] on button "Next" at bounding box center [1056, 638] width 122 height 33
type input "34396"
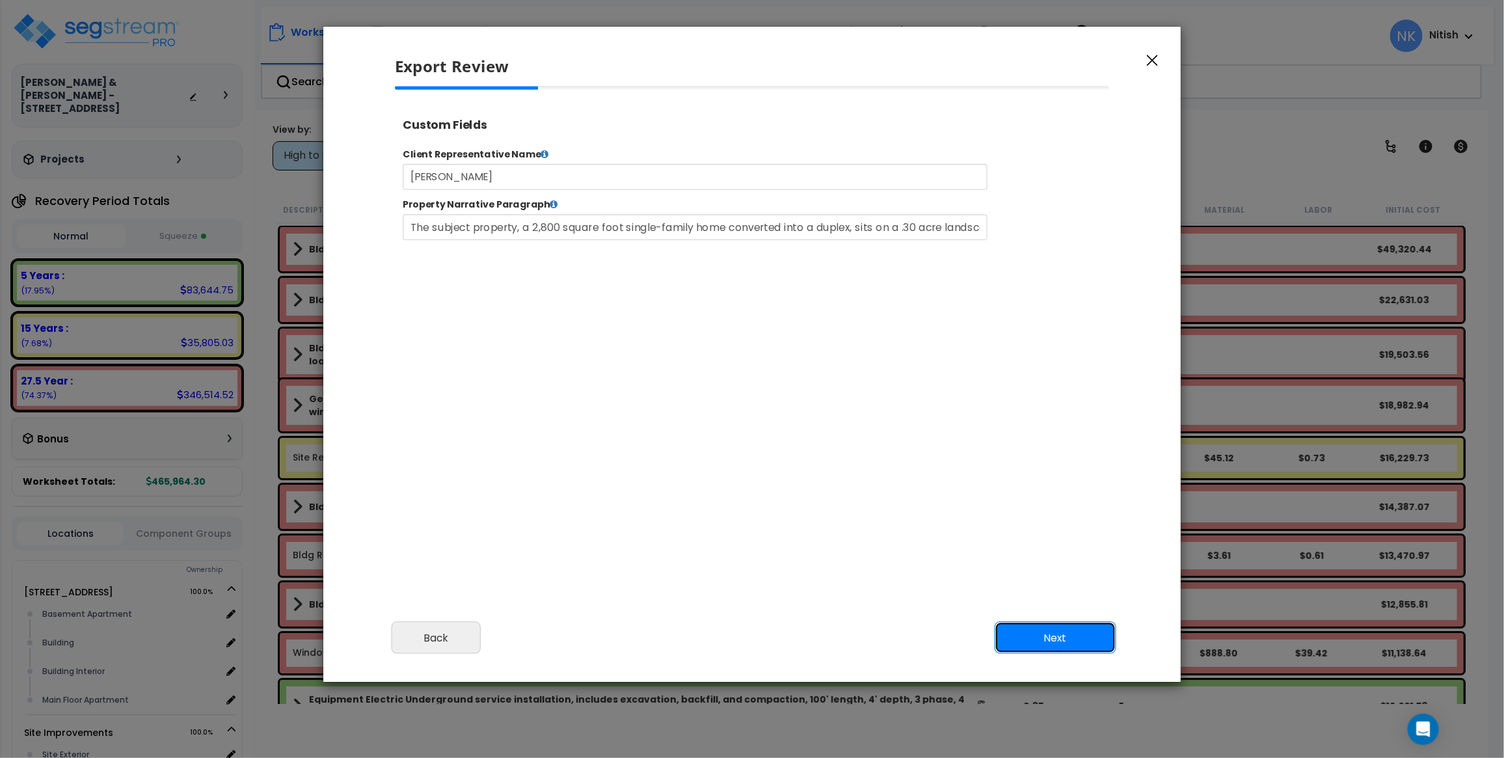
click at [1038, 630] on button "Next" at bounding box center [1056, 638] width 122 height 33
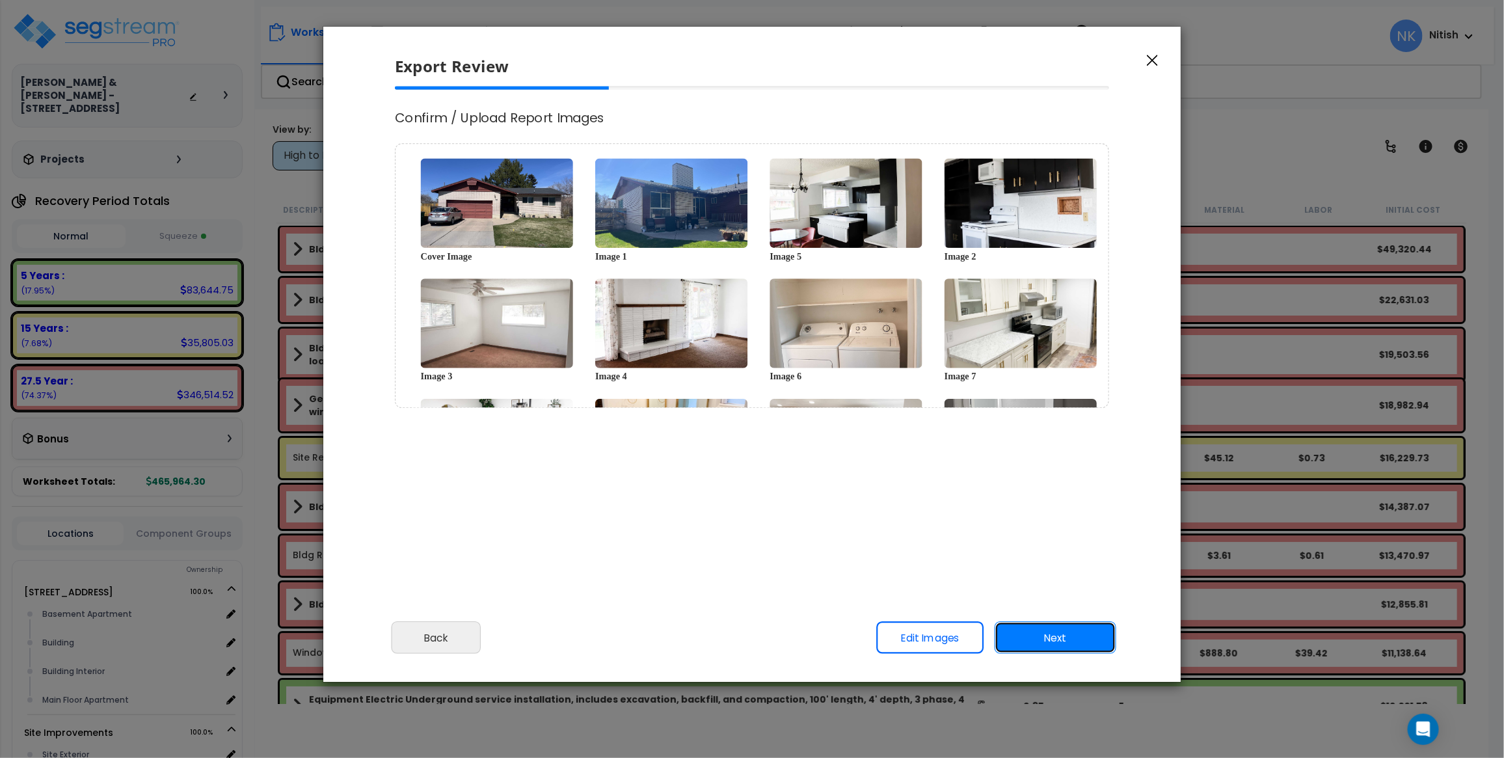
click at [1038, 630] on button "Next" at bounding box center [1056, 638] width 122 height 33
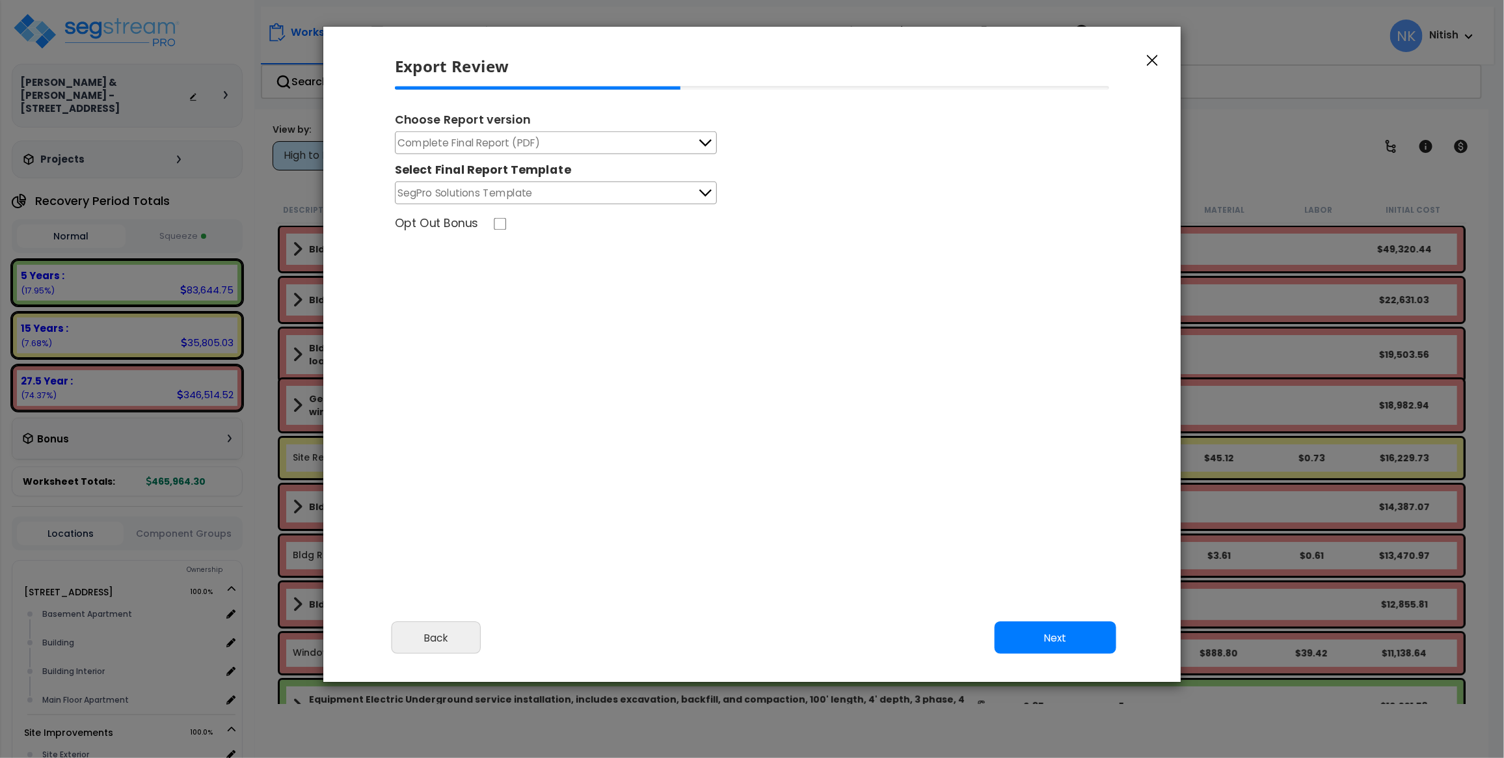
click at [610, 145] on button "Complete Final Report (PDF)" at bounding box center [556, 142] width 322 height 23
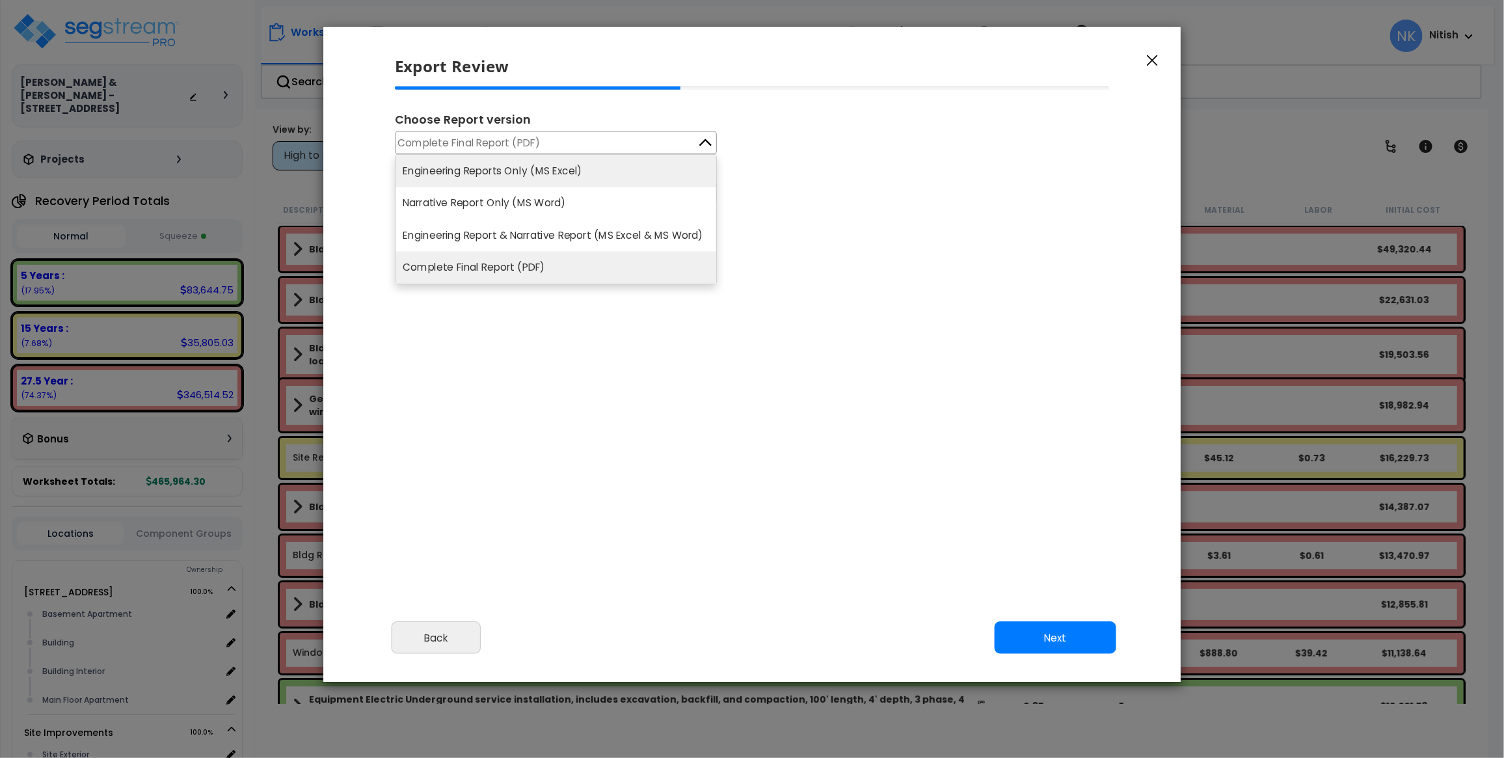
click at [602, 172] on li "Engineering Reports Only (MS Excel)" at bounding box center [556, 171] width 321 height 32
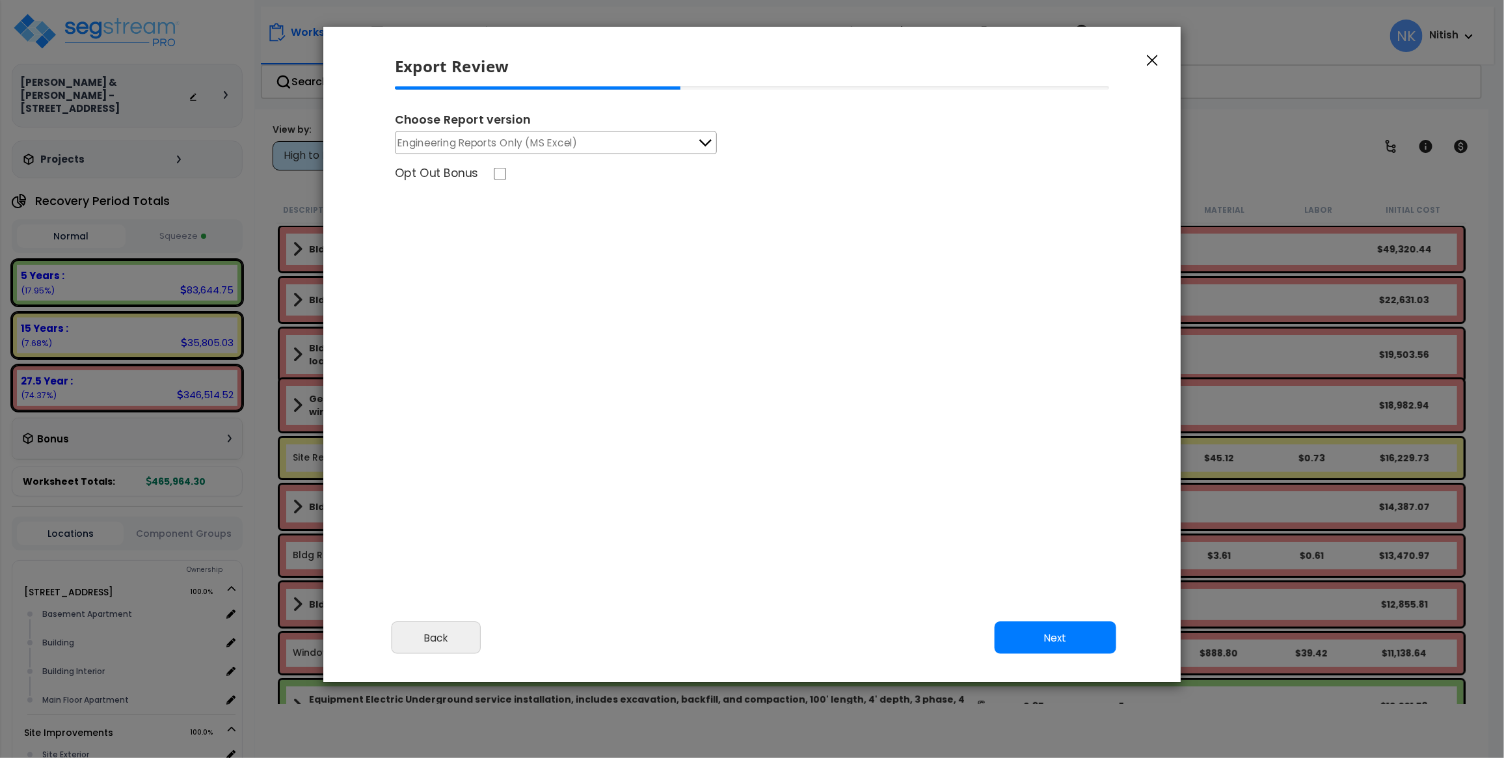
type input "34,396.0"
select select "2024"
click at [1045, 640] on button "Next" at bounding box center [1056, 638] width 122 height 33
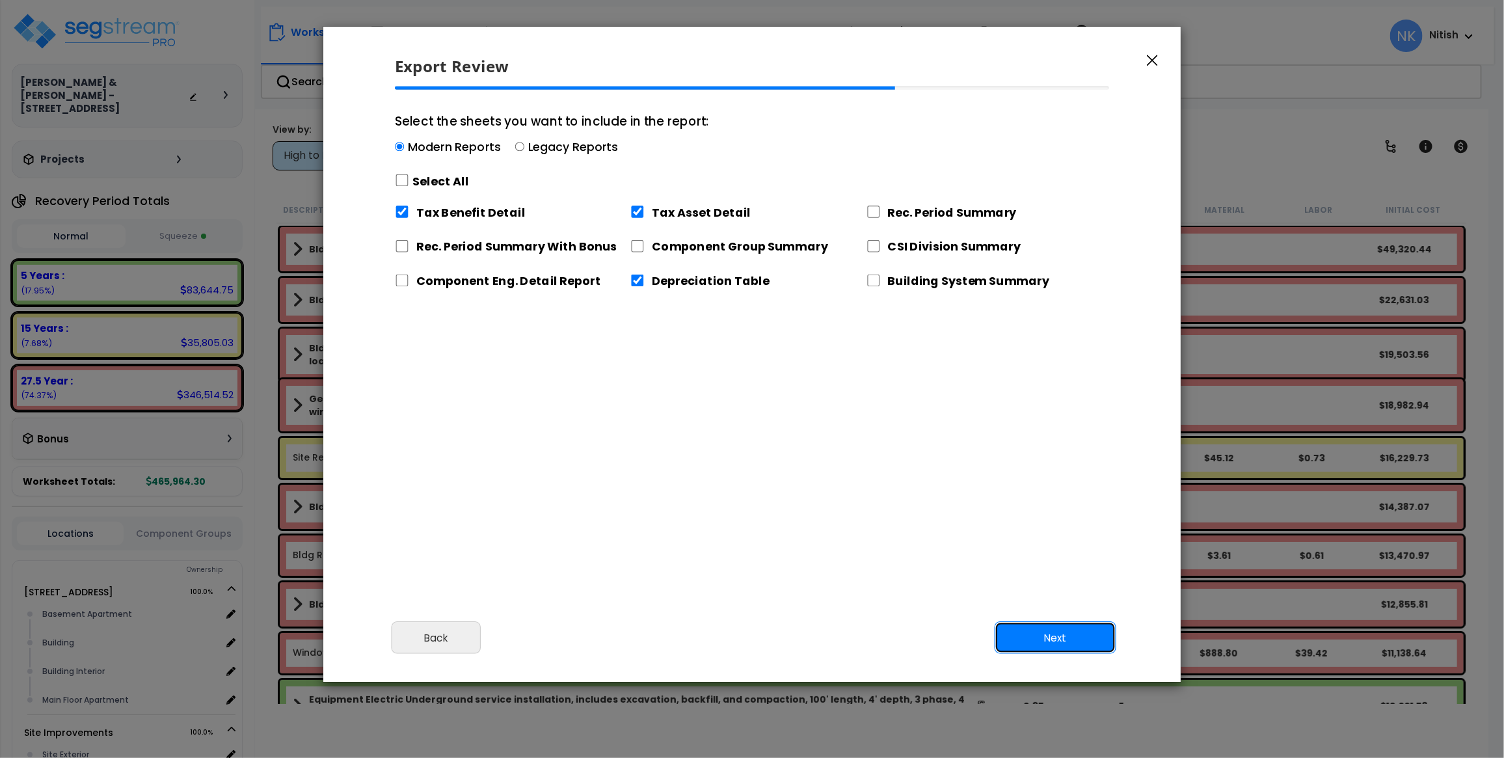
click at [1044, 638] on button "Next" at bounding box center [1056, 638] width 122 height 33
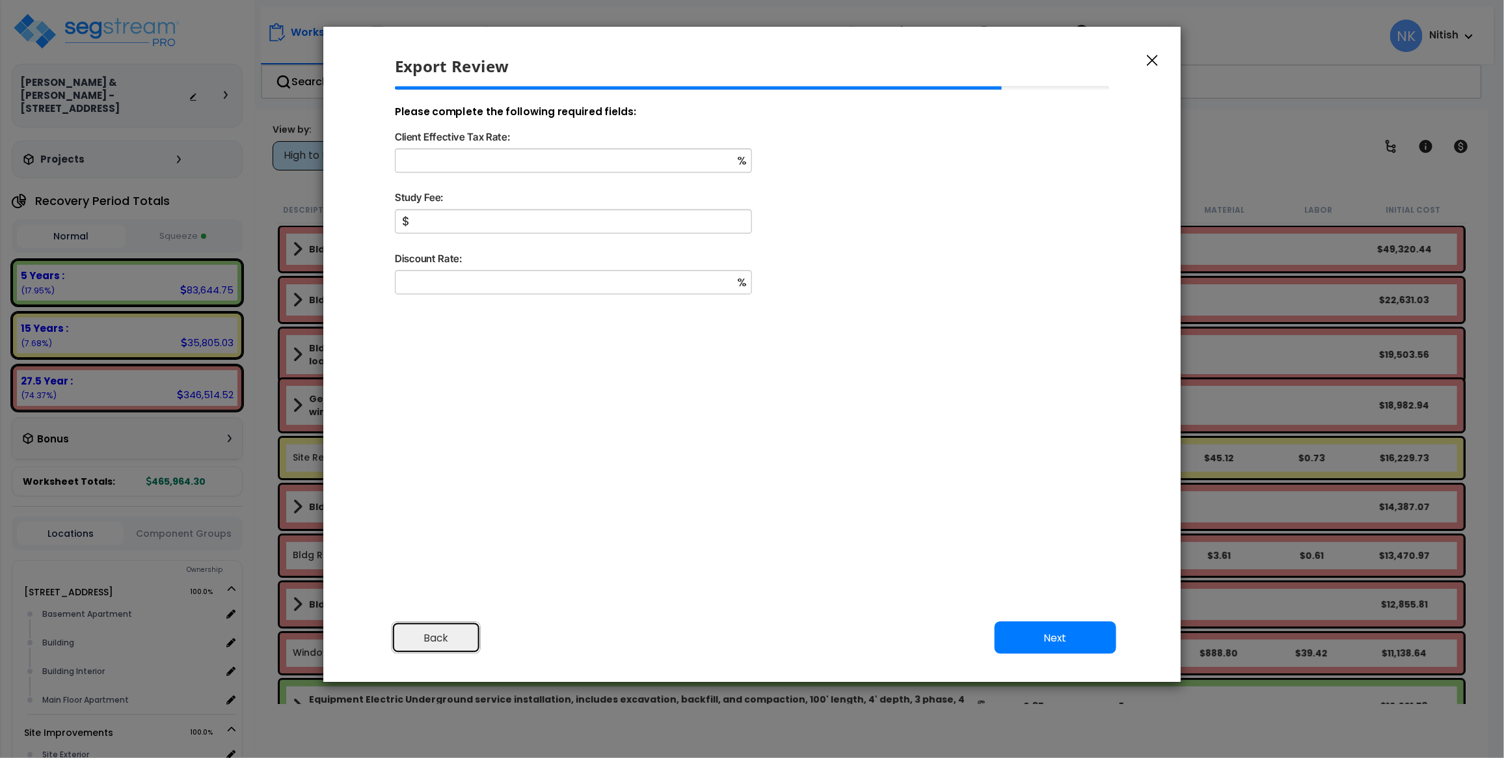
click at [446, 626] on button "Back" at bounding box center [437, 638] width 90 height 33
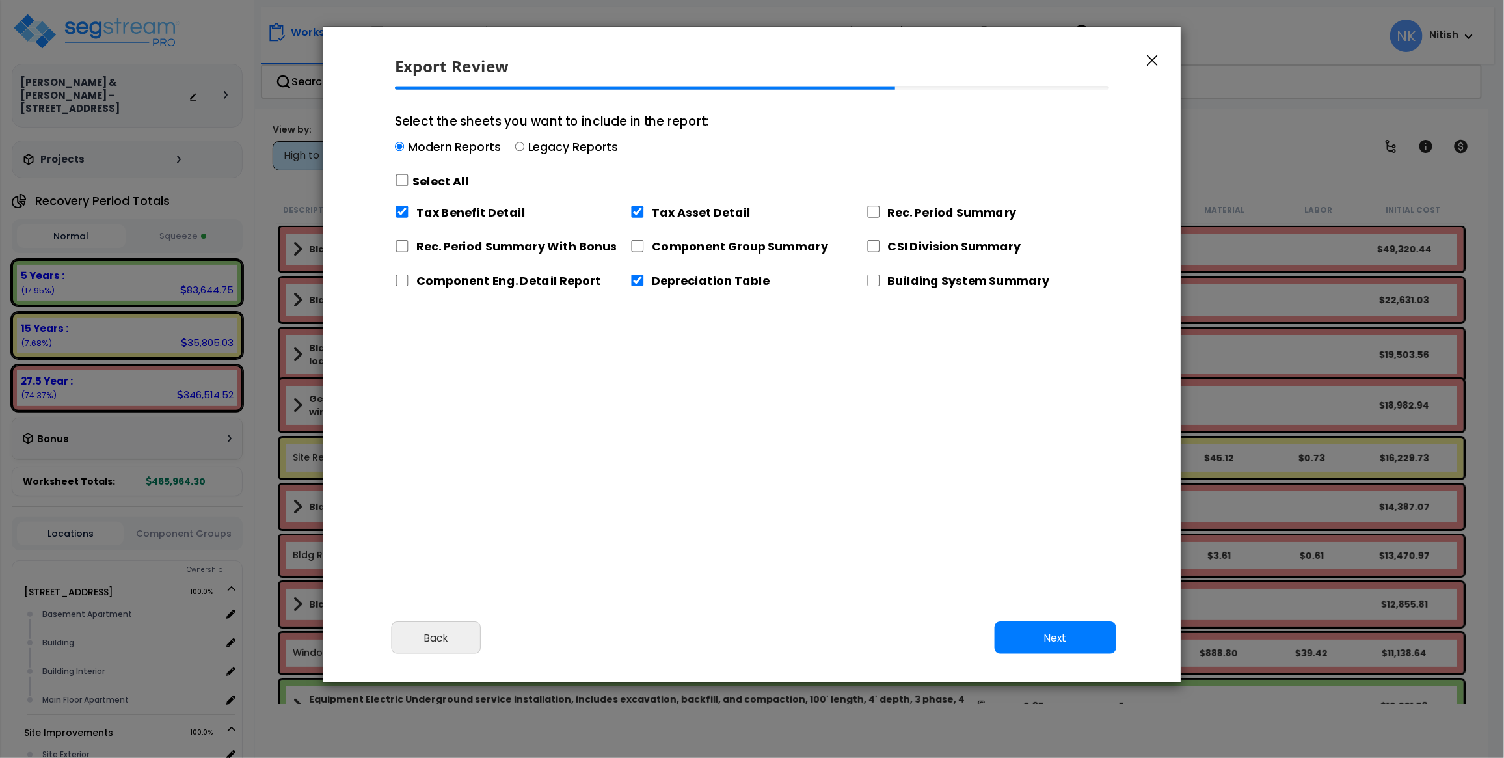
click at [395, 172] on div "Select All" at bounding box center [552, 181] width 314 height 23
click at [395, 152] on input "Select the sheets you want to include in the report: Modern Reports Legacy Repo…" at bounding box center [399, 146] width 9 height 9
click at [402, 181] on input "Select the sheets you want to include in the report: Modern Reports Legacy Repo…" at bounding box center [402, 180] width 14 height 12
checkbox input "true"
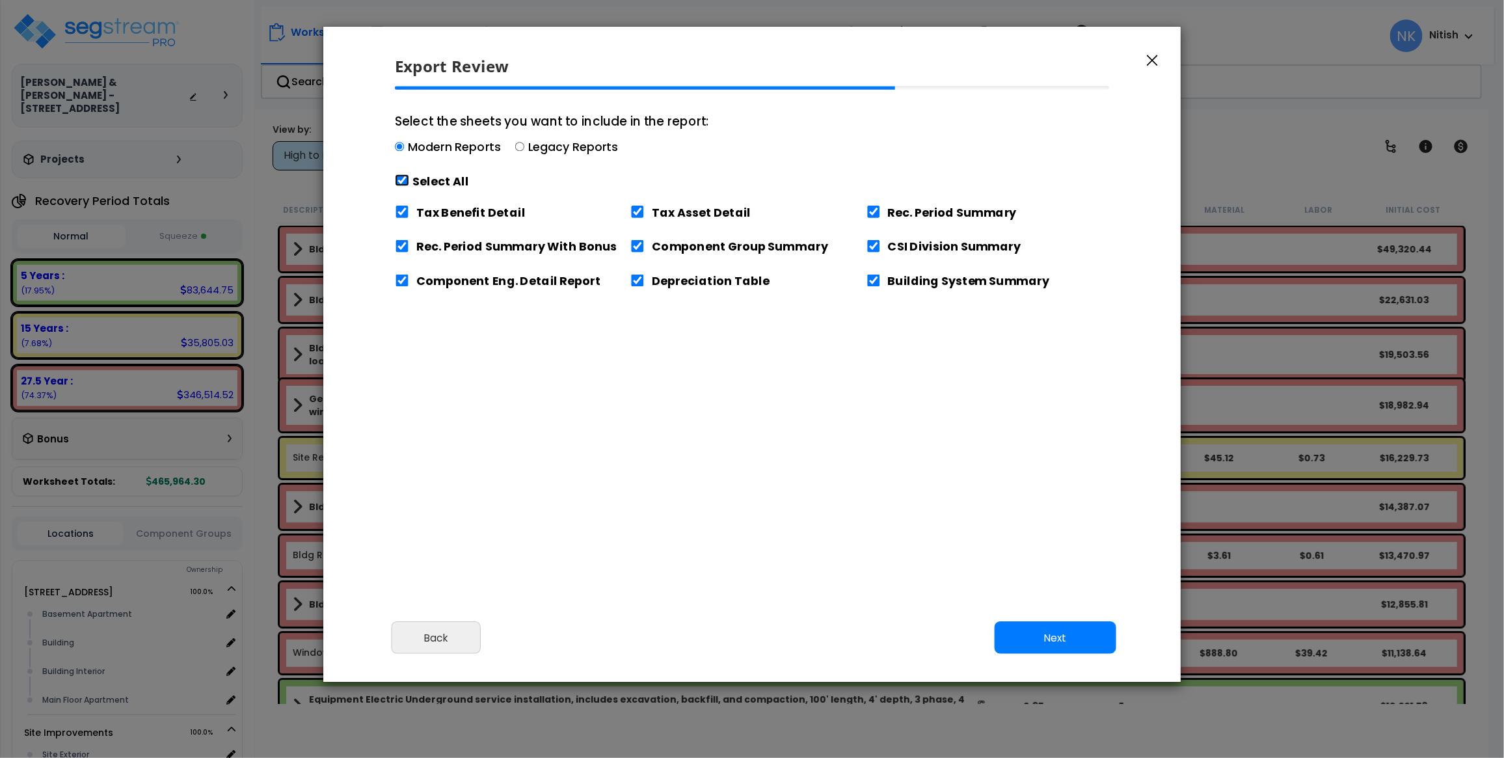
checkbox input "true"
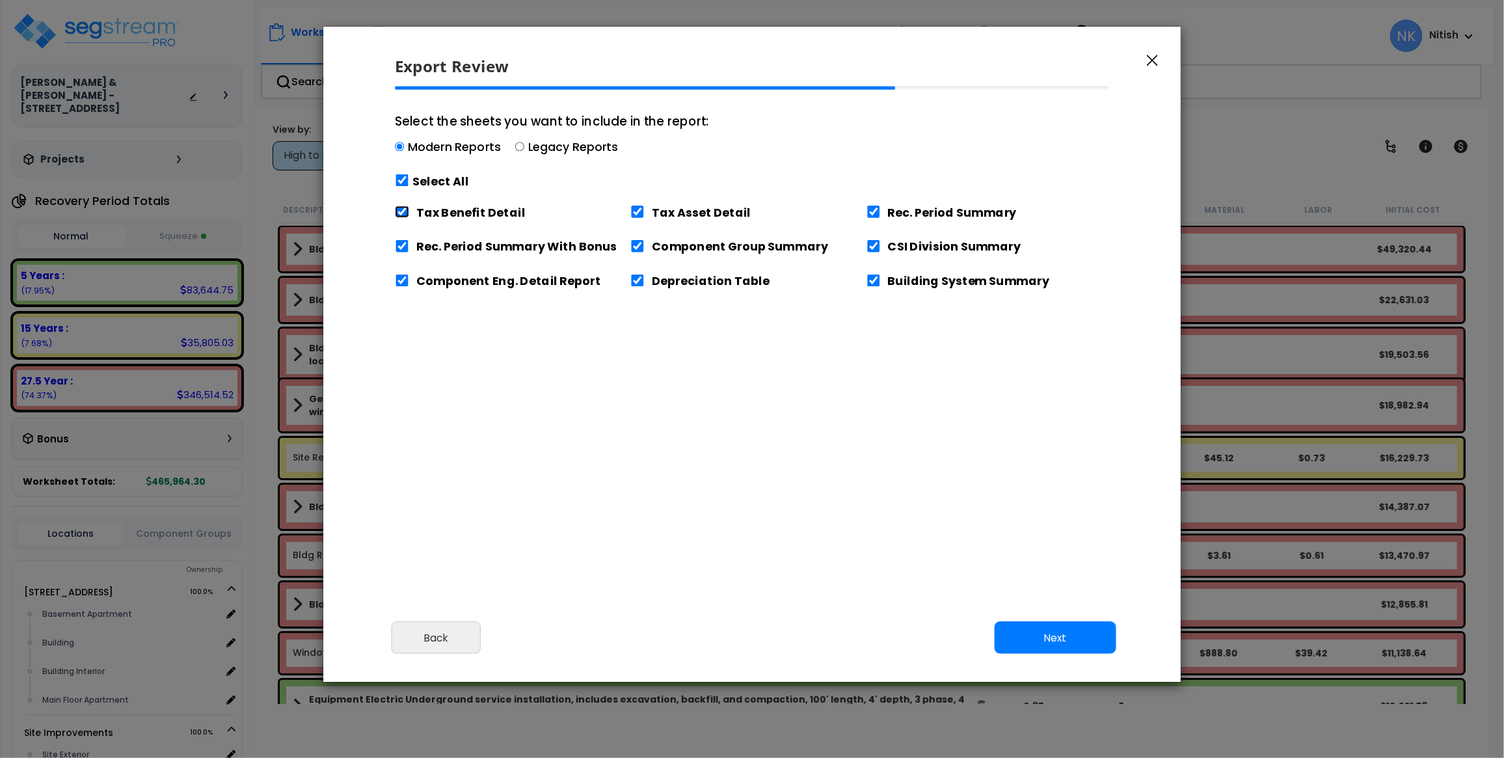
click at [405, 215] on input "Tax Benefit Detail" at bounding box center [402, 212] width 14 height 12
checkbox input "false"
click at [1023, 638] on button "Next" at bounding box center [1056, 638] width 122 height 33
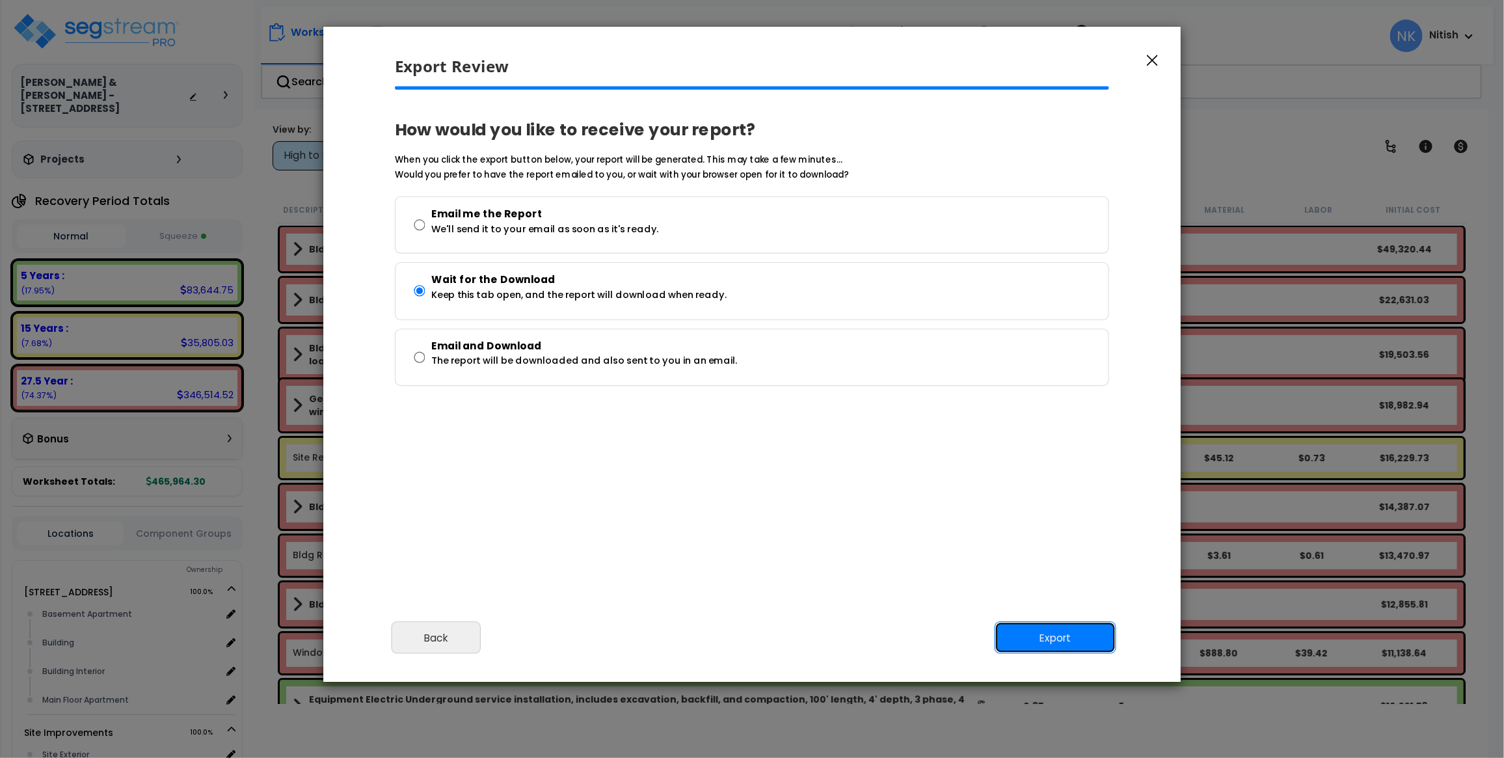
click at [1023, 636] on button "Export" at bounding box center [1056, 638] width 122 height 33
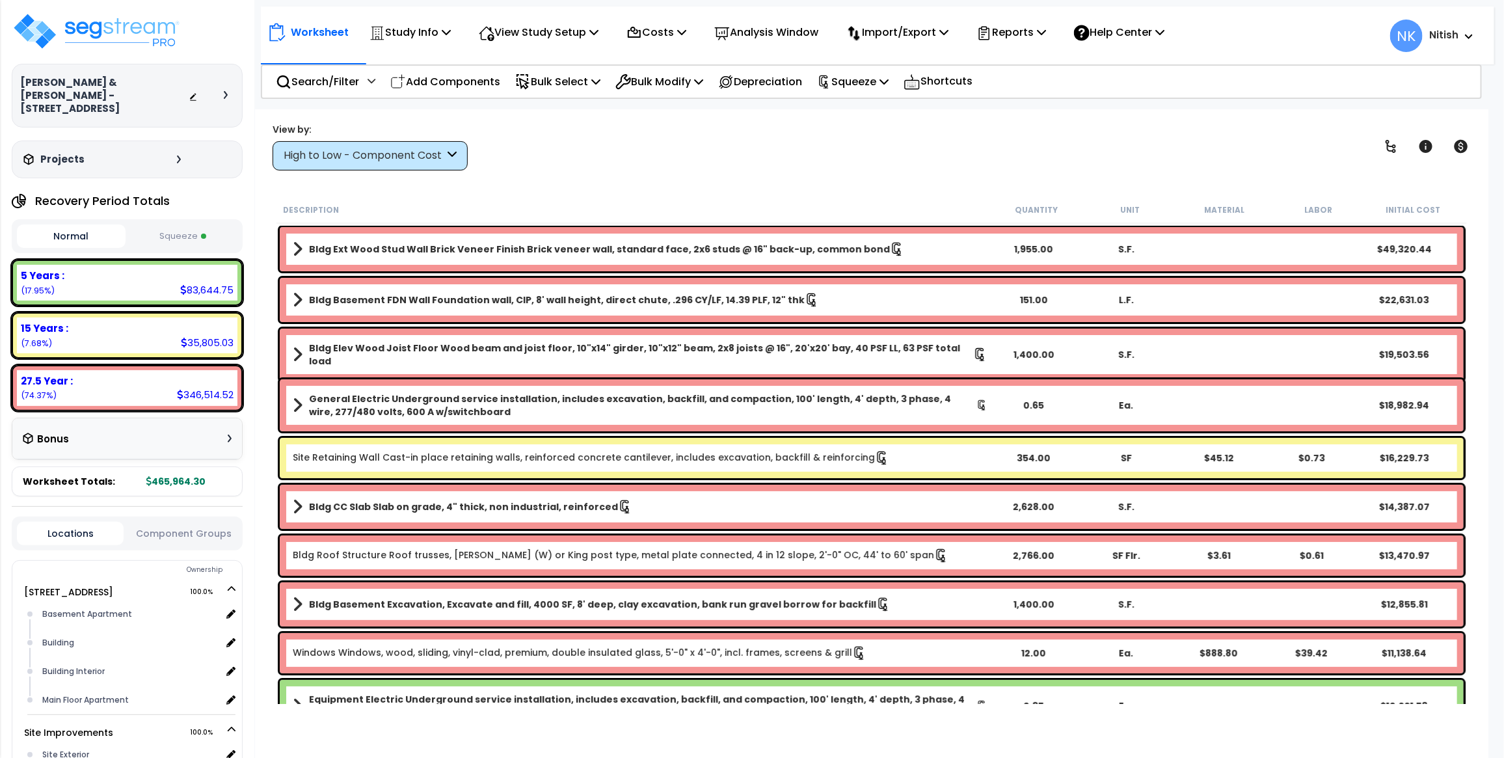
click at [187, 225] on button "Squeeze" at bounding box center [183, 236] width 109 height 23
click at [992, 36] on icon at bounding box center [985, 33] width 16 height 16
click at [1013, 69] on link "Get Report" at bounding box center [1034, 62] width 129 height 26
